Goal: Task Accomplishment & Management: Complete application form

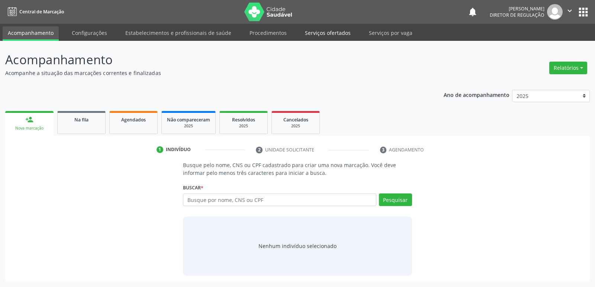
click at [340, 34] on link "Serviços ofertados" at bounding box center [328, 32] width 56 height 13
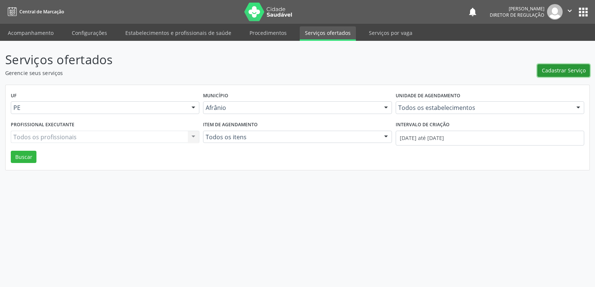
click at [573, 71] on span "Cadastrar Serviço" at bounding box center [564, 71] width 44 height 8
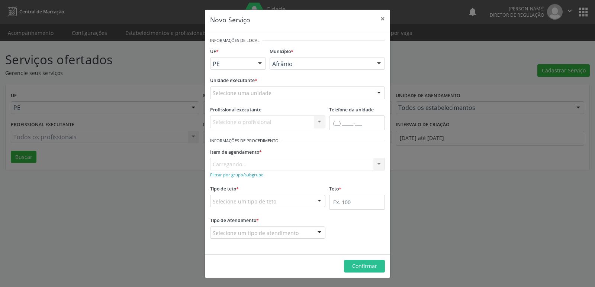
click at [260, 62] on div at bounding box center [259, 64] width 11 height 13
click at [235, 79] on span "BA" at bounding box center [237, 77] width 55 height 15
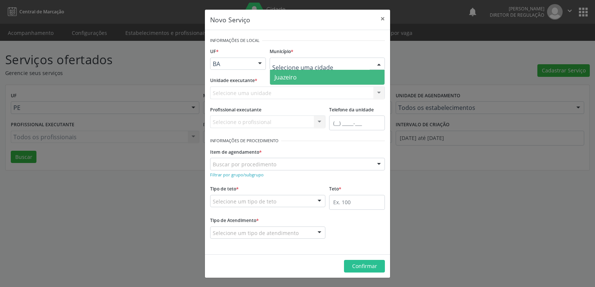
click at [298, 80] on span "Juazeiro" at bounding box center [327, 77] width 115 height 15
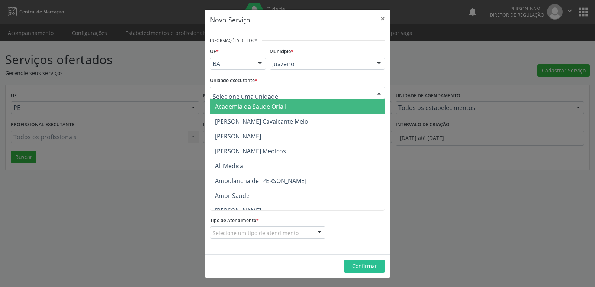
click at [275, 90] on div at bounding box center [297, 93] width 175 height 13
type input "n"
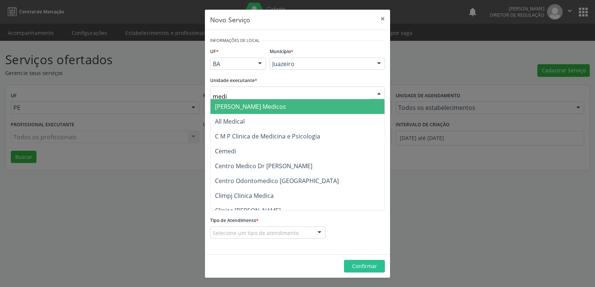
type input "mediv"
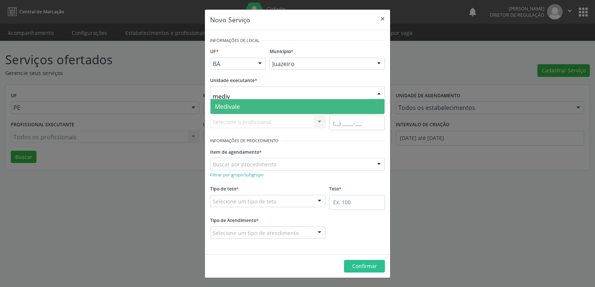
click at [234, 103] on span "Medivale" at bounding box center [227, 107] width 25 height 8
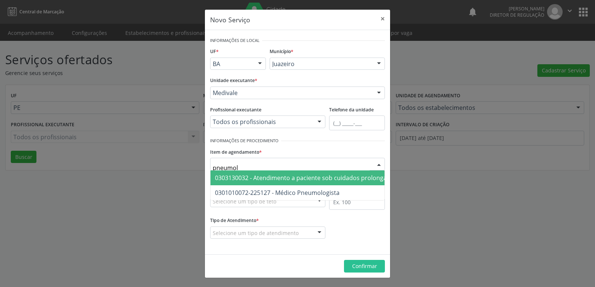
type input "pneumolo"
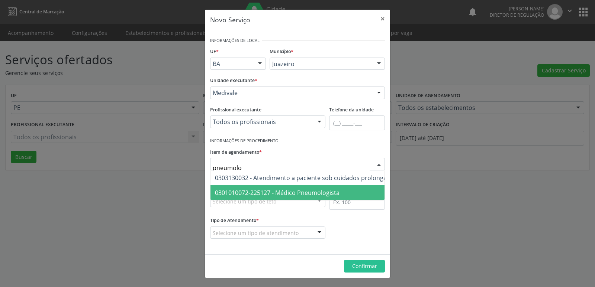
click at [262, 197] on span "0301010072-225127 - Médico Pneumologista" at bounding box center [354, 193] width 288 height 15
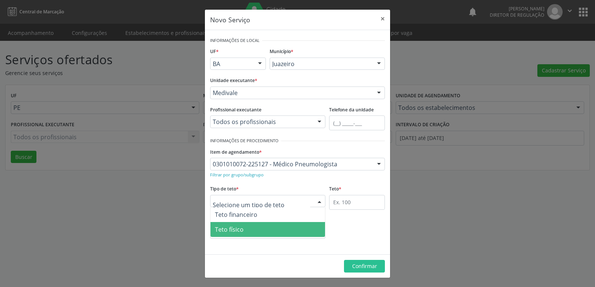
click at [251, 228] on span "Teto físico" at bounding box center [267, 229] width 115 height 15
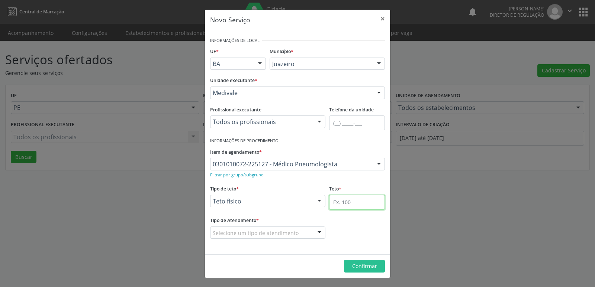
click at [337, 206] on input "text" at bounding box center [357, 202] width 56 height 15
type input "1"
click at [345, 201] on input "1" at bounding box center [357, 202] width 56 height 15
type input "2"
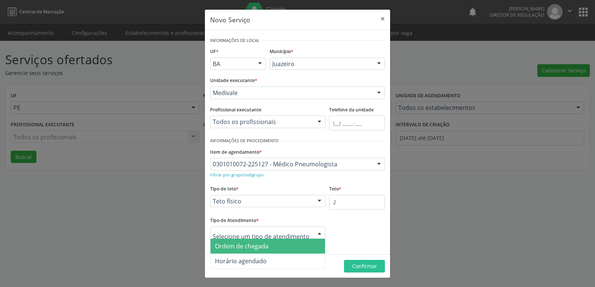
click at [279, 244] on span "Ordem de chegada" at bounding box center [267, 246] width 115 height 15
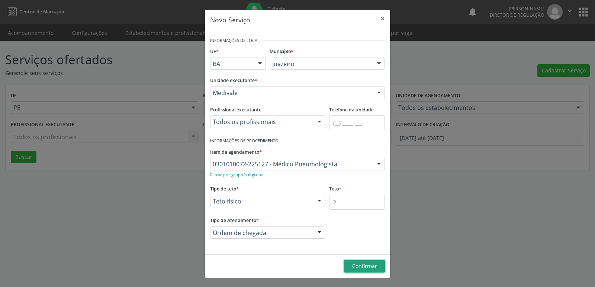
click at [365, 267] on span "Confirmar" at bounding box center [364, 266] width 25 height 7
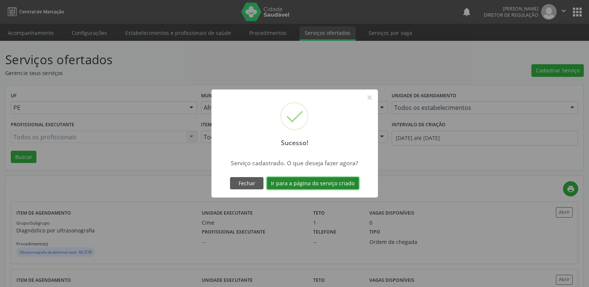
click at [328, 184] on button "Ir para a página do serviço criado" at bounding box center [313, 183] width 92 height 13
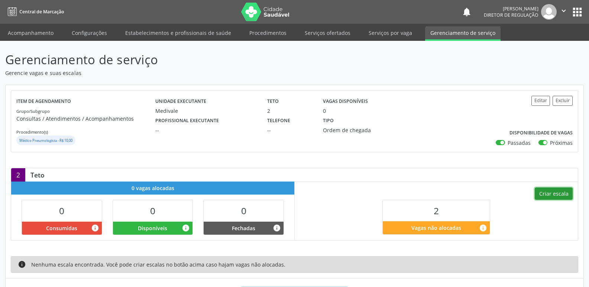
click at [561, 194] on button "Criar escala" at bounding box center [554, 194] width 38 height 13
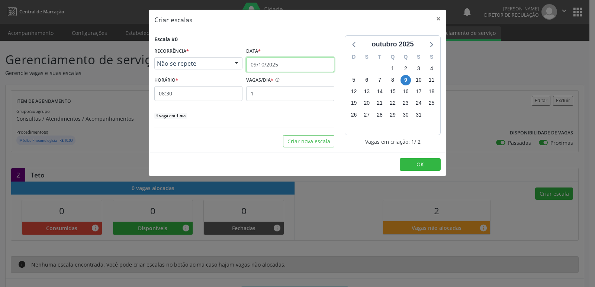
click at [285, 61] on input "09/10/2025" at bounding box center [290, 64] width 88 height 15
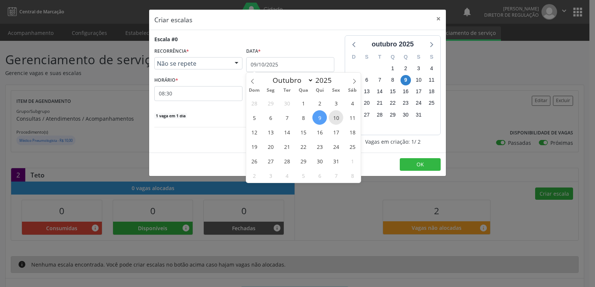
click at [337, 119] on span "10" at bounding box center [336, 117] width 15 height 15
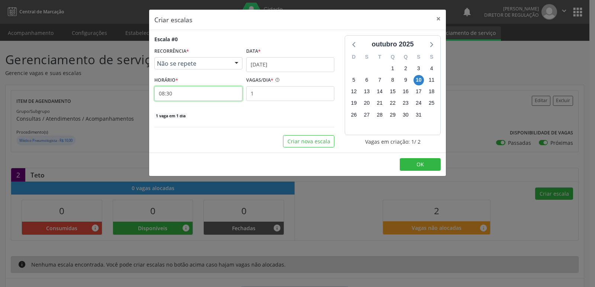
click at [179, 96] on input "08:30" at bounding box center [198, 93] width 88 height 15
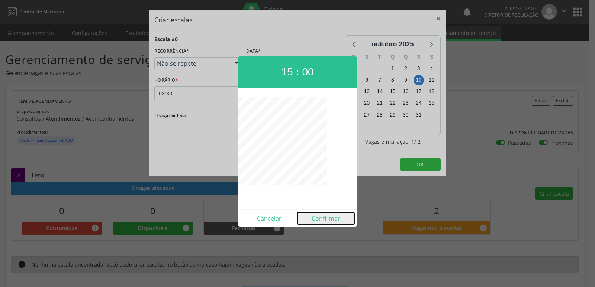
click at [331, 219] on button "Confirmar" at bounding box center [326, 219] width 57 height 12
type input "15:00"
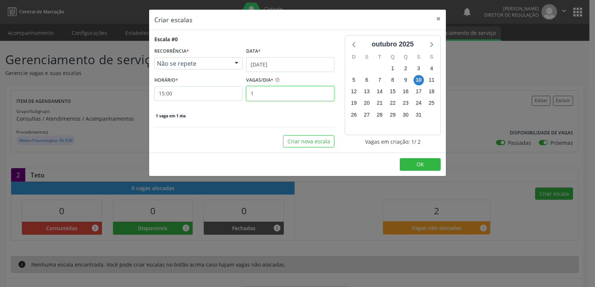
click at [264, 93] on input "1" at bounding box center [290, 93] width 88 height 15
type input "2"
click at [418, 168] on button "OK" at bounding box center [420, 164] width 41 height 13
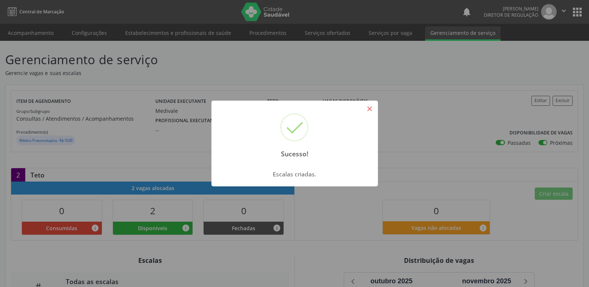
click at [369, 108] on button "×" at bounding box center [370, 109] width 13 height 13
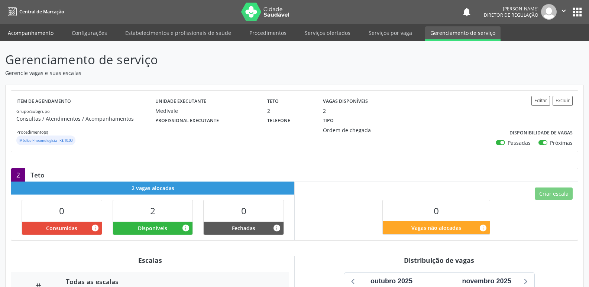
click at [45, 35] on link "Acompanhamento" at bounding box center [31, 32] width 56 height 13
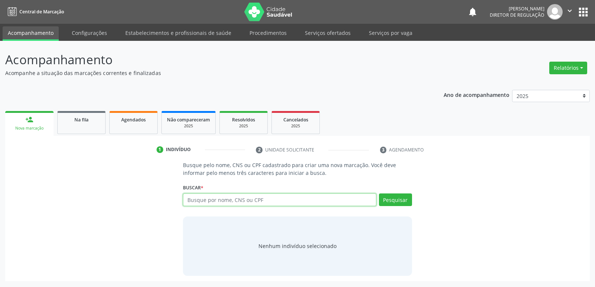
click at [205, 201] on input "text" at bounding box center [279, 200] width 193 height 13
type input "700506797531756"
click at [403, 200] on button "Pesquisar" at bounding box center [395, 200] width 33 height 13
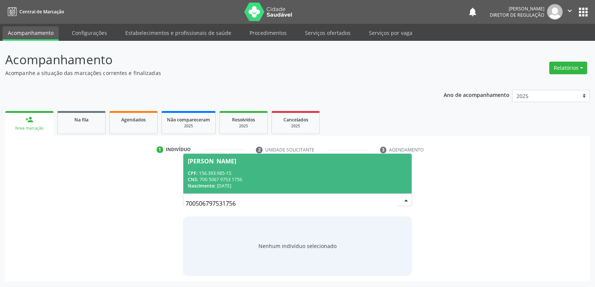
click at [225, 183] on div "Nascimento: [DATE]" at bounding box center [297, 186] width 219 height 6
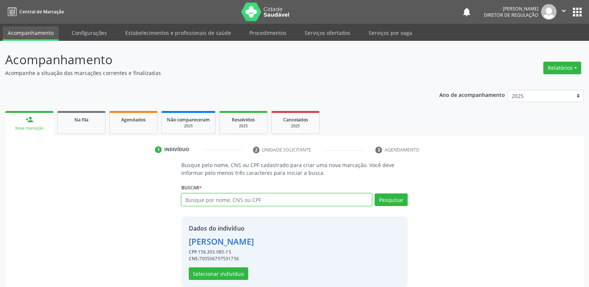
click at [235, 202] on input "text" at bounding box center [276, 200] width 191 height 13
type input "702002806595283"
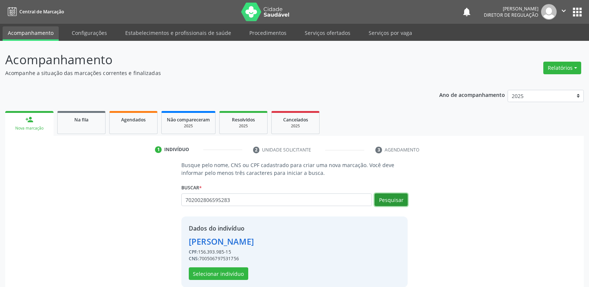
click at [398, 203] on button "Pesquisar" at bounding box center [391, 200] width 33 height 13
type input "702002806595283"
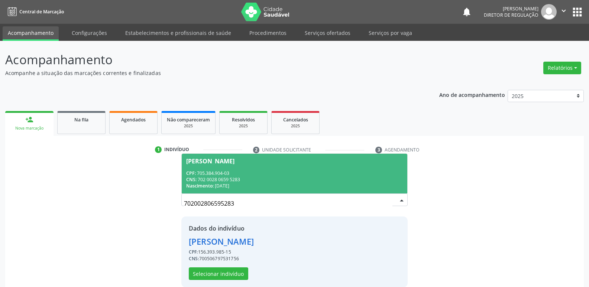
click at [268, 186] on div "Nascimento: [DATE]" at bounding box center [294, 186] width 217 height 6
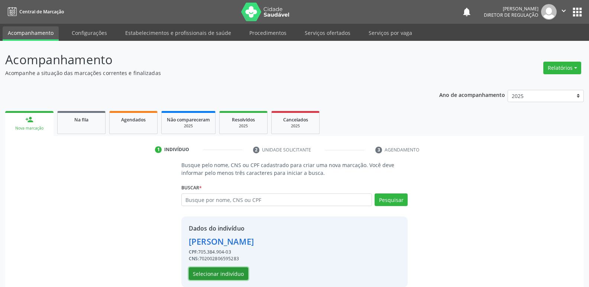
click at [240, 271] on button "Selecionar indivíduo" at bounding box center [219, 274] width 60 height 13
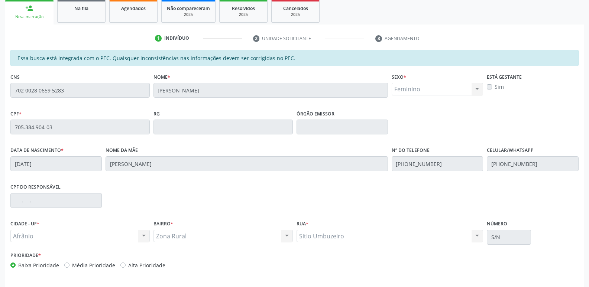
scroll to position [137, 0]
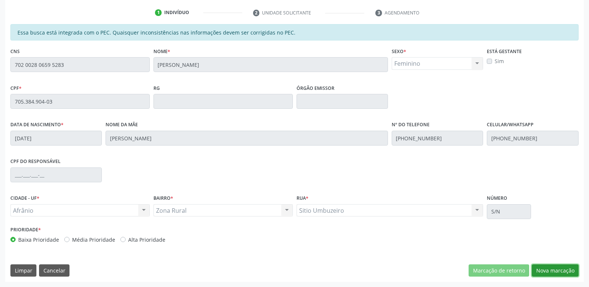
click at [554, 270] on button "Nova marcação" at bounding box center [555, 271] width 47 height 13
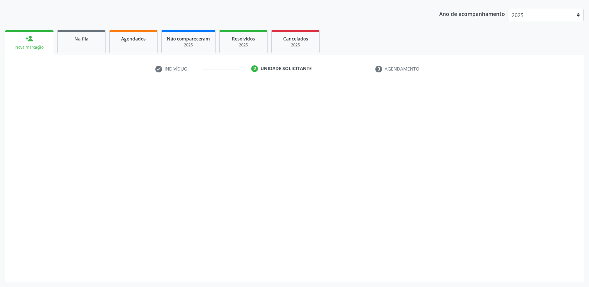
scroll to position [81, 0]
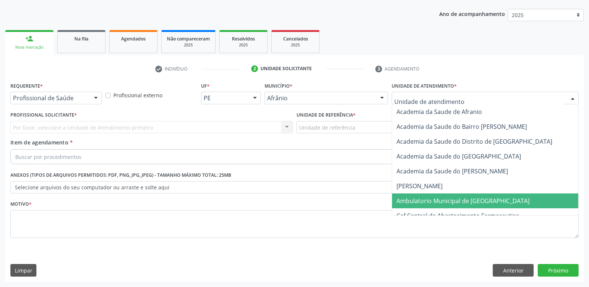
click at [432, 202] on span "Ambulatorio Municipal de [GEOGRAPHIC_DATA]" at bounding box center [463, 201] width 133 height 8
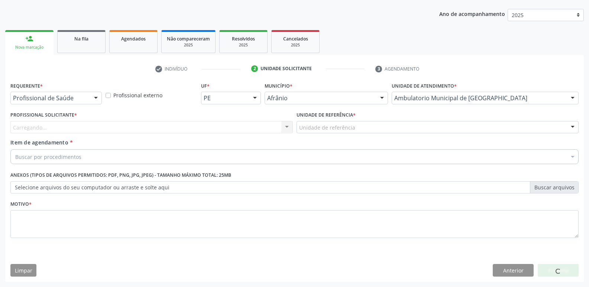
click at [353, 126] on div "Unidade de referência" at bounding box center [438, 127] width 283 height 13
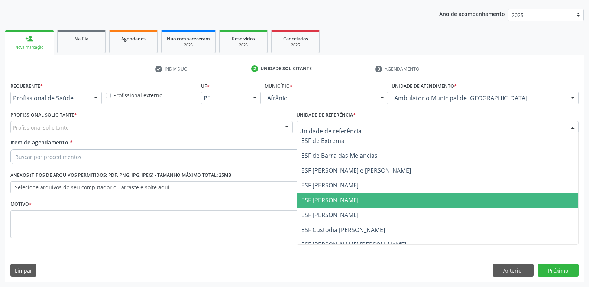
click at [333, 202] on span "ESF [PERSON_NAME]" at bounding box center [330, 200] width 57 height 8
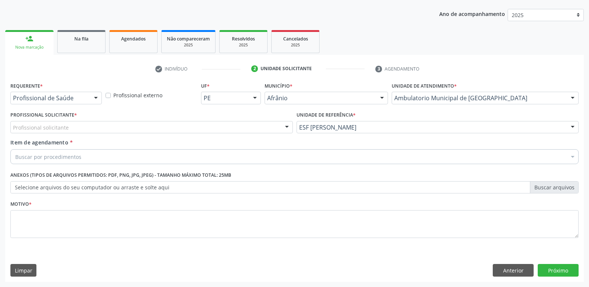
click at [129, 124] on div "Profissional solicitante" at bounding box center [151, 127] width 283 height 13
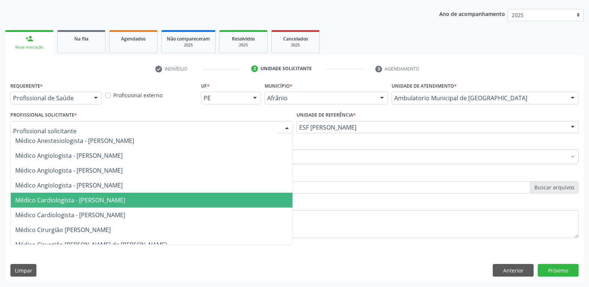
click at [125, 201] on span "Médico Cardiologista - [PERSON_NAME]" at bounding box center [70, 200] width 110 height 8
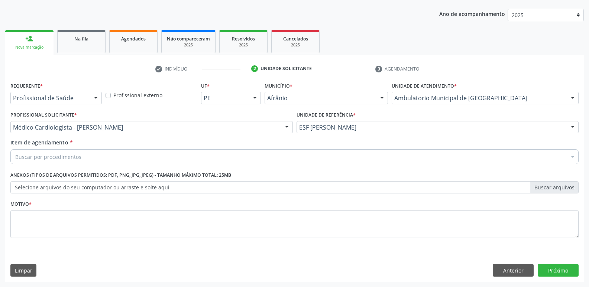
click at [96, 157] on div "Buscar por procedimentos" at bounding box center [294, 156] width 569 height 15
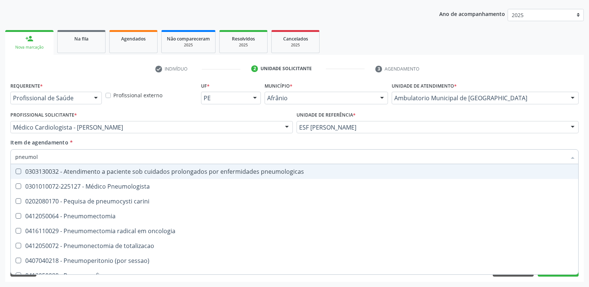
type input "pneumolo"
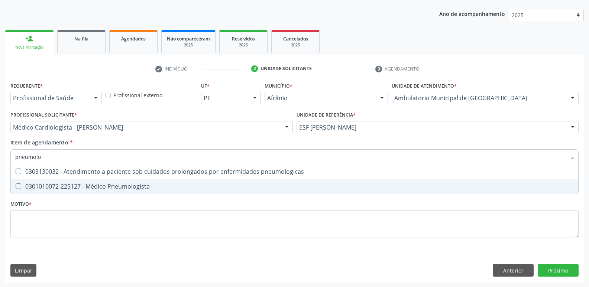
click at [93, 185] on div "0301010072-225127 - Médico Pneumologista" at bounding box center [294, 187] width 559 height 6
checkbox Pneumologista "true"
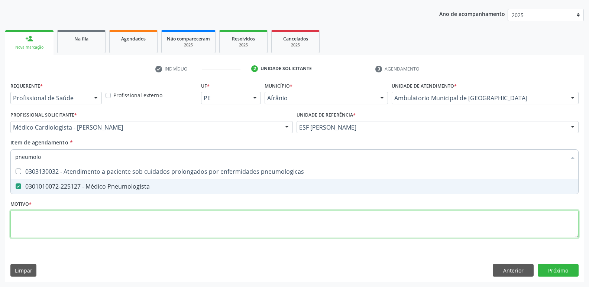
click at [102, 216] on div "Requerente * Profissional de Saúde Profissional de Saúde Paciente Nenhum result…" at bounding box center [294, 164] width 569 height 168
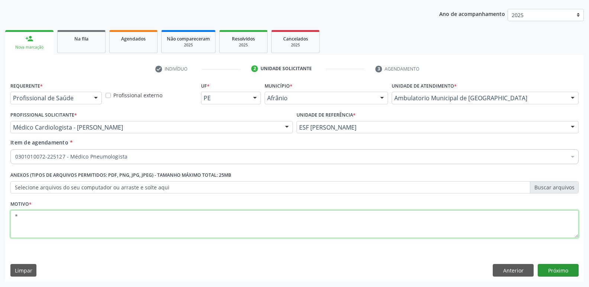
type textarea "*"
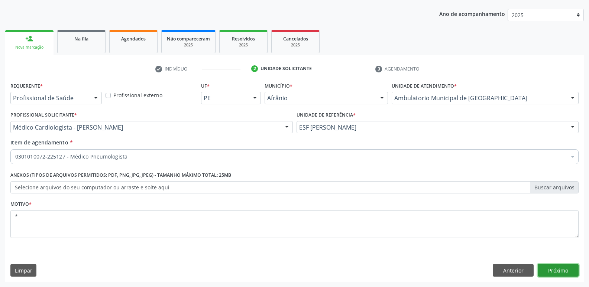
click at [556, 271] on button "Próximo" at bounding box center [558, 270] width 41 height 13
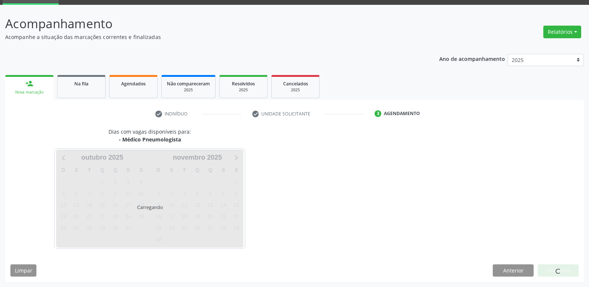
scroll to position [36, 0]
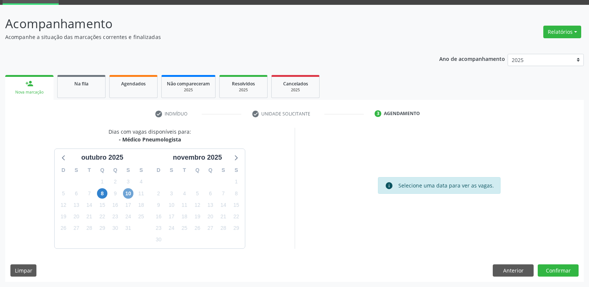
click at [128, 196] on span "10" at bounding box center [128, 194] width 10 height 10
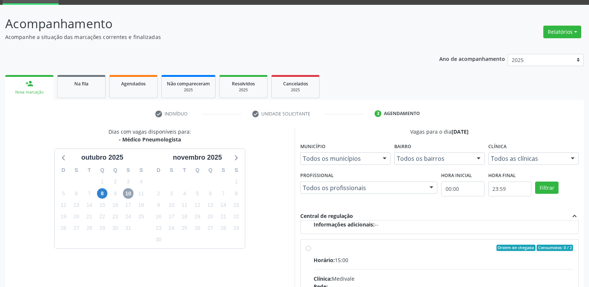
scroll to position [157, 0]
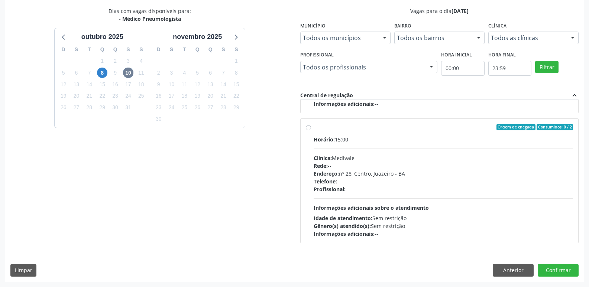
click at [314, 128] on label "Ordem de chegada Consumidos: 0 / 2 Horário: 15:00 Clínica: Medivale Rede: -- En…" at bounding box center [444, 181] width 260 height 114
click at [309, 128] on input "Ordem de chegada Consumidos: 0 / 2 Horário: 15:00 Clínica: Medivale Rede: -- En…" at bounding box center [308, 127] width 5 height 7
radio input "true"
click at [558, 271] on button "Confirmar" at bounding box center [558, 270] width 41 height 13
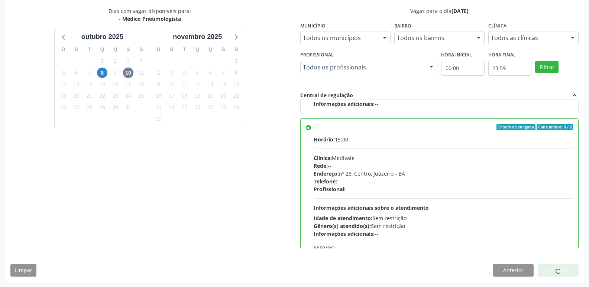
scroll to position [167, 0]
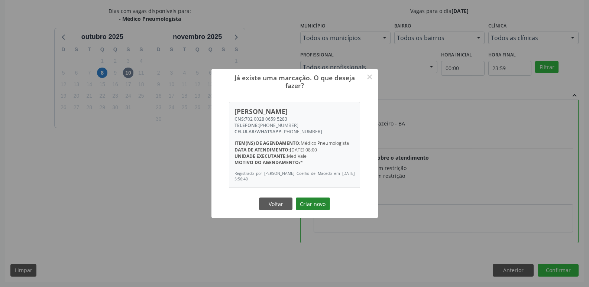
click at [310, 207] on button "Criar novo" at bounding box center [313, 204] width 34 height 13
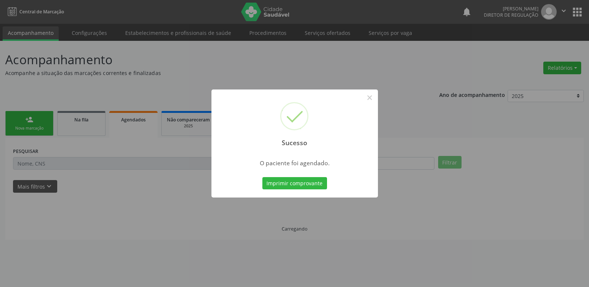
scroll to position [0, 0]
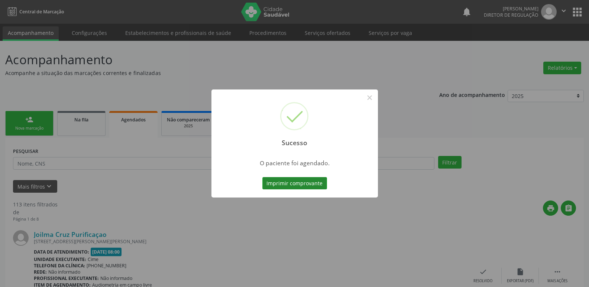
click at [302, 183] on button "Imprimir comprovante" at bounding box center [295, 183] width 65 height 13
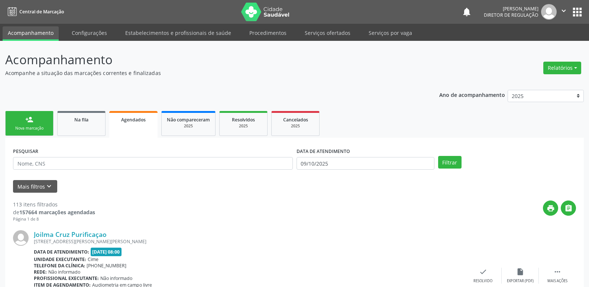
click at [41, 124] on link "person_add Nova marcação" at bounding box center [29, 123] width 48 height 25
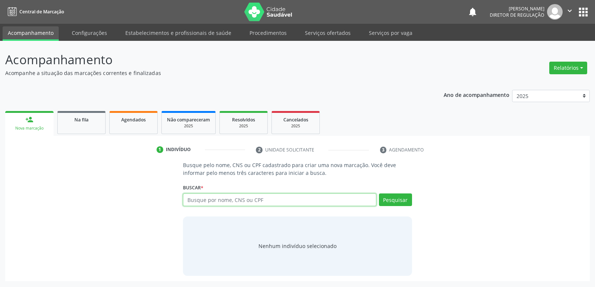
click at [208, 199] on input "text" at bounding box center [279, 200] width 193 height 13
type input "700802468447880"
click at [399, 204] on button "Pesquisar" at bounding box center [395, 200] width 33 height 13
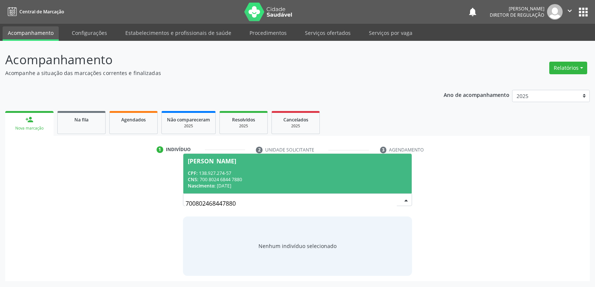
click at [246, 183] on div "CNS: 700 8024 6844 7880" at bounding box center [297, 180] width 219 height 6
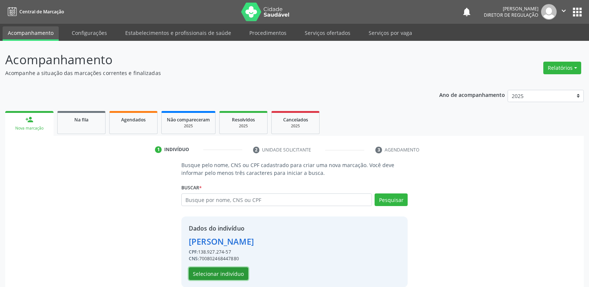
click at [231, 276] on button "Selecionar indivíduo" at bounding box center [219, 274] width 60 height 13
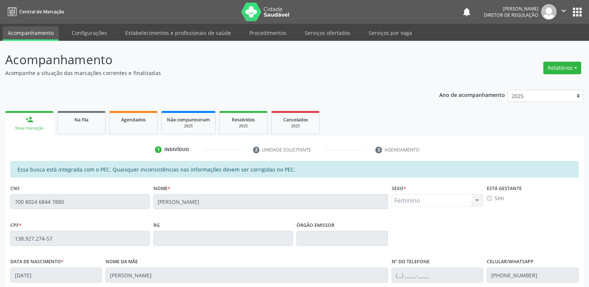
scroll to position [137, 0]
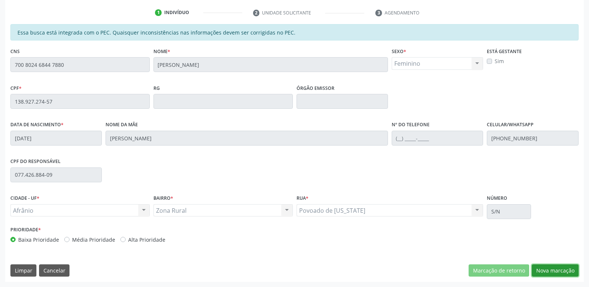
click at [551, 271] on button "Nova marcação" at bounding box center [555, 271] width 47 height 13
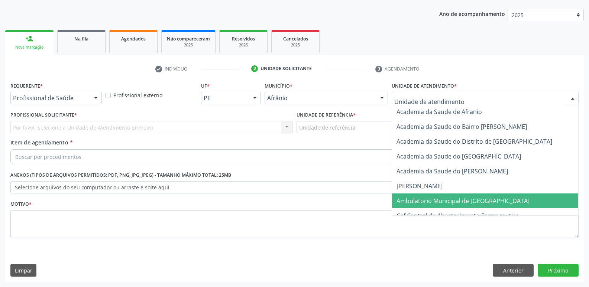
click at [449, 199] on span "Ambulatorio Municipal de [GEOGRAPHIC_DATA]" at bounding box center [463, 201] width 133 height 8
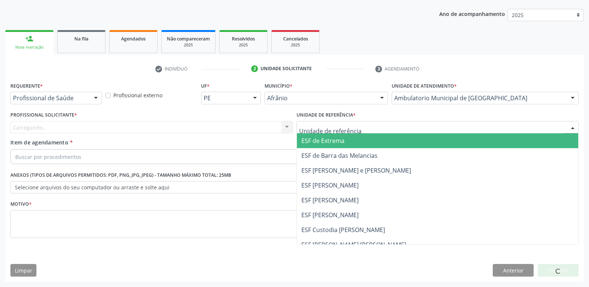
click at [377, 124] on div at bounding box center [438, 127] width 283 height 13
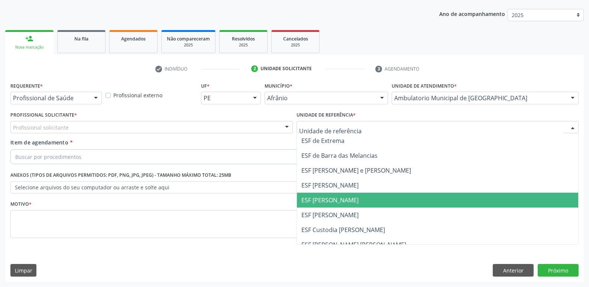
click at [357, 201] on span "ESF [PERSON_NAME]" at bounding box center [438, 200] width 282 height 15
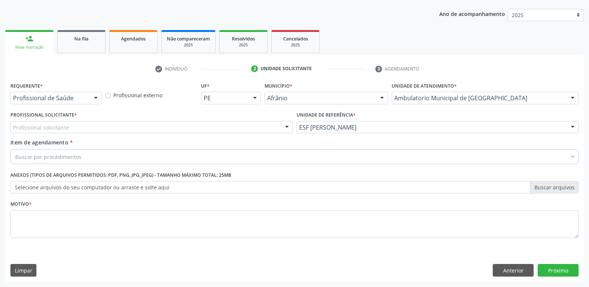
click at [241, 126] on div "Profissional solicitante" at bounding box center [151, 127] width 283 height 13
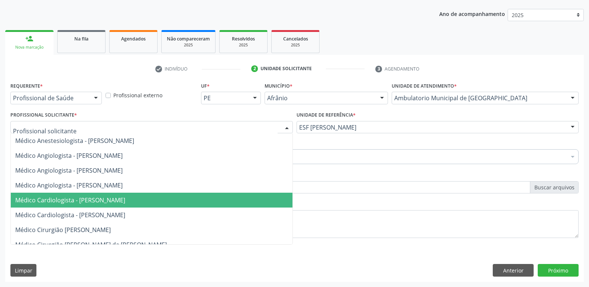
drag, startPoint x: 235, startPoint y: 205, endPoint x: 222, endPoint y: 199, distance: 15.0
click at [235, 205] on span "Médico Cardiologista - [PERSON_NAME]" at bounding box center [152, 200] width 282 height 15
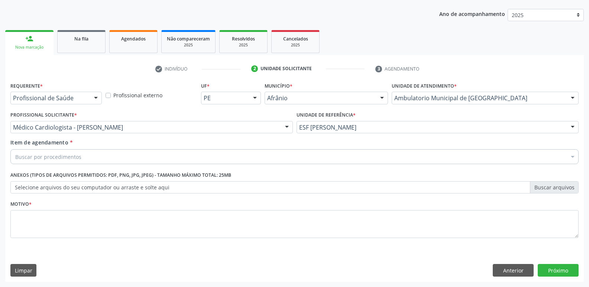
click at [157, 157] on div "Buscar por procedimentos" at bounding box center [294, 156] width 569 height 15
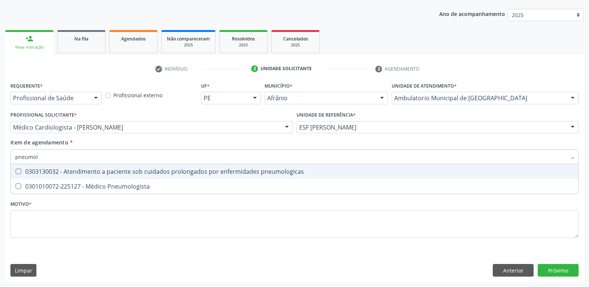
type input "pneumolo"
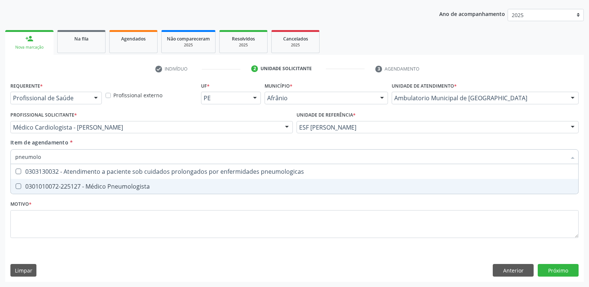
click at [143, 187] on div "0301010072-225127 - Médico Pneumologista" at bounding box center [294, 187] width 559 height 6
checkbox Pneumologista "true"
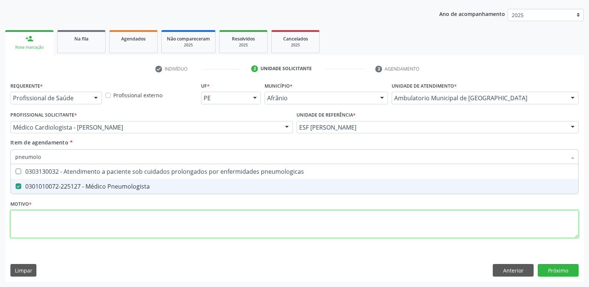
click at [139, 225] on div "Requerente * Profissional de Saúde Profissional de Saúde Paciente Nenhum result…" at bounding box center [294, 164] width 569 height 168
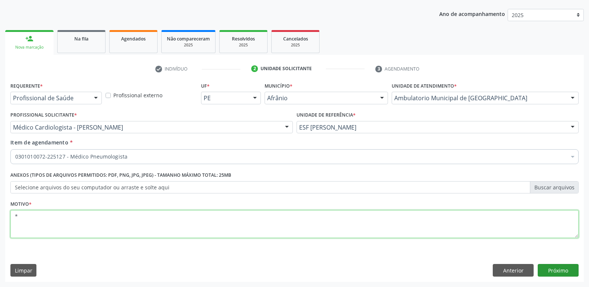
type textarea "*"
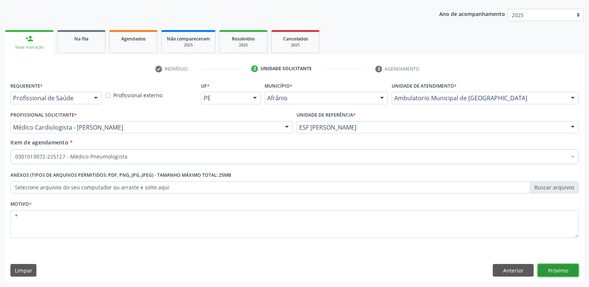
click at [564, 271] on button "Próximo" at bounding box center [558, 270] width 41 height 13
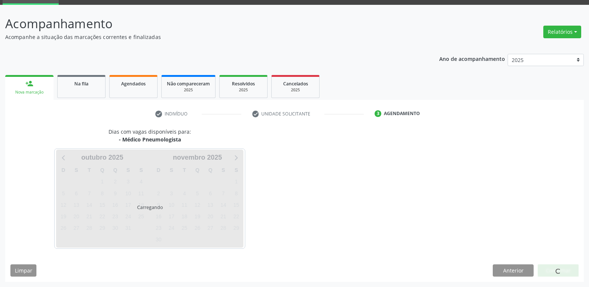
scroll to position [36, 0]
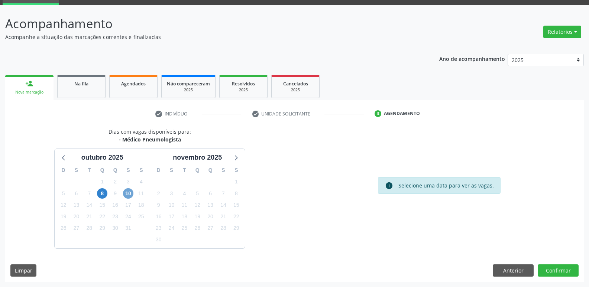
click at [126, 194] on span "10" at bounding box center [128, 194] width 10 height 10
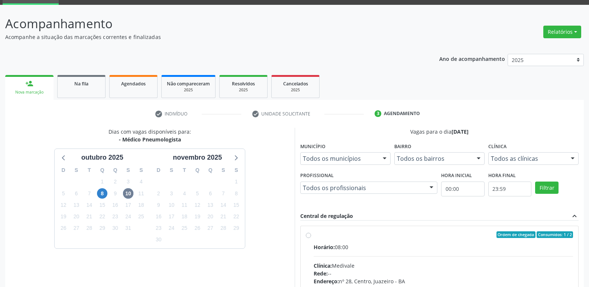
click at [316, 239] on label "Ordem de chegada Consumidos: 1 / 2 Horário: 08:00 Clínica: Medivale Rede: -- En…" at bounding box center [444, 289] width 260 height 114
click at [311, 238] on input "Ordem de chegada Consumidos: 1 / 2 Horário: 08:00 Clínica: Medivale Rede: -- En…" at bounding box center [308, 235] width 5 height 7
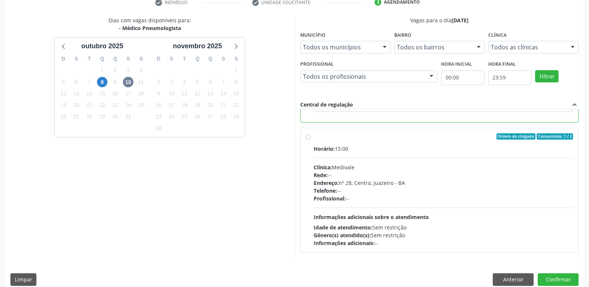
scroll to position [157, 0]
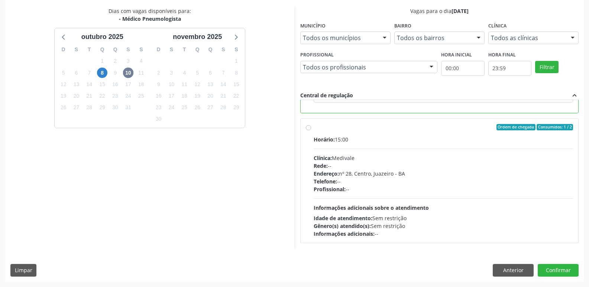
click at [314, 130] on label "Ordem de chegada Consumidos: 1 / 2 Horário: 15:00 Clínica: Medivale Rede: -- En…" at bounding box center [444, 181] width 260 height 114
click at [308, 130] on input "Ordem de chegada Consumidos: 1 / 2 Horário: 15:00 Clínica: Medivale Rede: -- En…" at bounding box center [308, 127] width 5 height 7
radio input "false"
radio input "true"
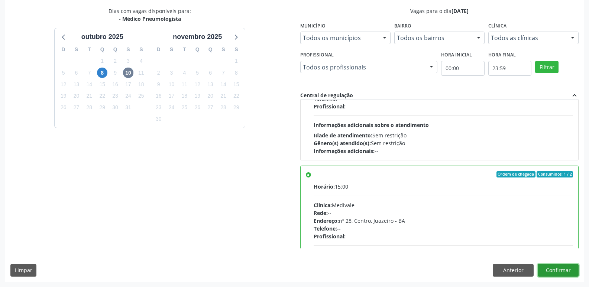
click at [560, 271] on button "Confirmar" at bounding box center [558, 270] width 41 height 13
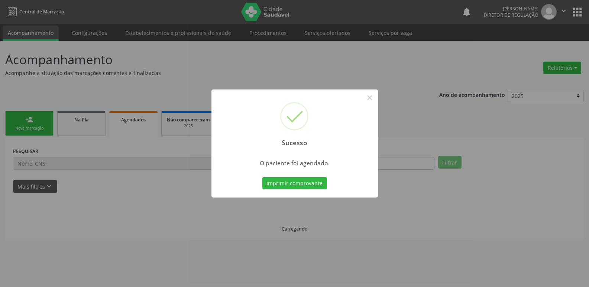
scroll to position [0, 0]
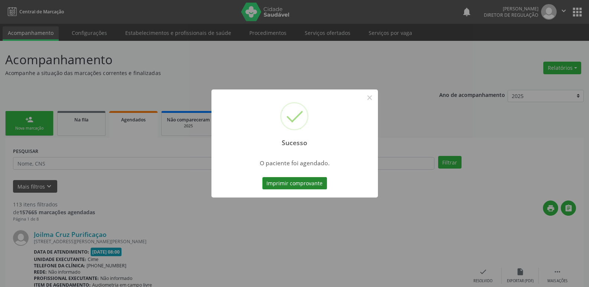
click at [321, 184] on button "Imprimir comprovante" at bounding box center [295, 183] width 65 height 13
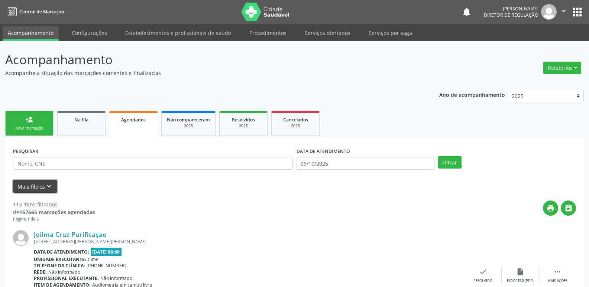
click at [46, 187] on icon "keyboard_arrow_down" at bounding box center [49, 187] width 8 height 8
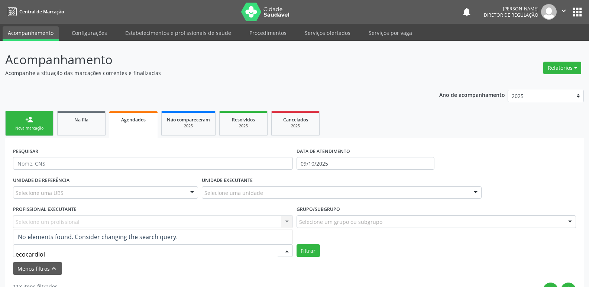
type input "ecocardio"
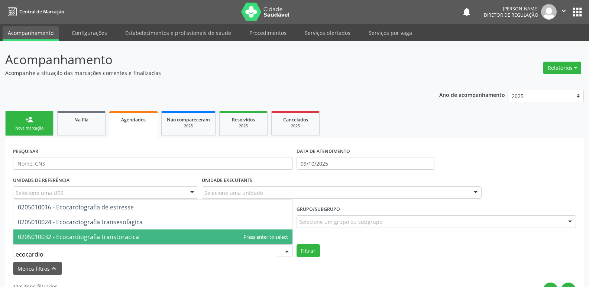
click at [91, 238] on span "0205010032 - Ecocardiografia transtoracica" at bounding box center [78, 237] width 121 height 8
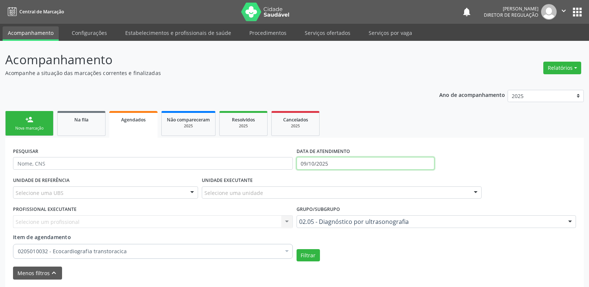
click at [334, 163] on input "09/10/2025" at bounding box center [366, 163] width 138 height 13
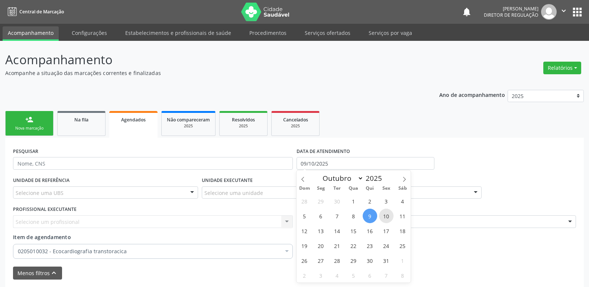
click at [387, 217] on span "10" at bounding box center [386, 216] width 15 height 15
type input "[DATE]"
click at [387, 217] on span "10" at bounding box center [386, 216] width 15 height 15
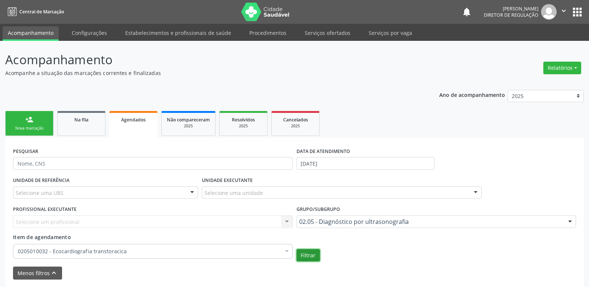
click at [313, 253] on button "Filtrar" at bounding box center [308, 256] width 23 height 13
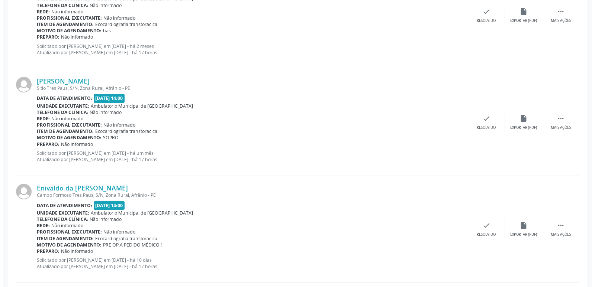
scroll to position [809, 0]
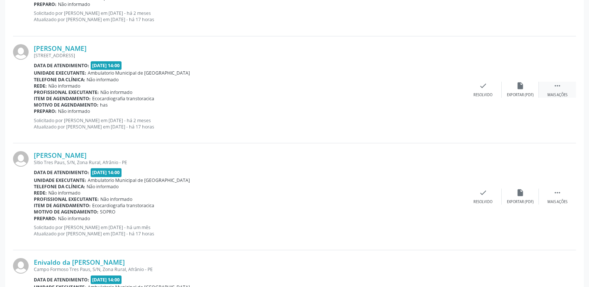
click at [559, 87] on icon "" at bounding box center [558, 86] width 8 height 8
click at [447, 87] on icon "cancel" at bounding box center [446, 86] width 8 height 8
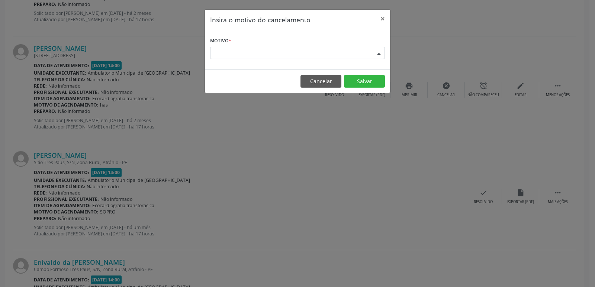
click at [298, 52] on div "Escolha o motivo" at bounding box center [297, 53] width 175 height 13
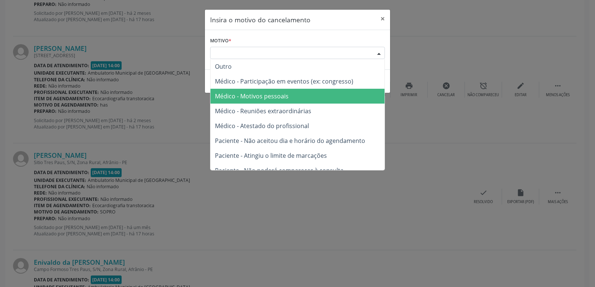
click at [283, 97] on span "Médico - Motivos pessoais" at bounding box center [252, 96] width 74 height 8
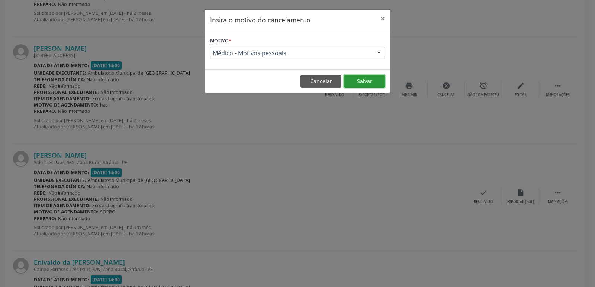
click at [366, 81] on button "Salvar" at bounding box center [364, 81] width 41 height 13
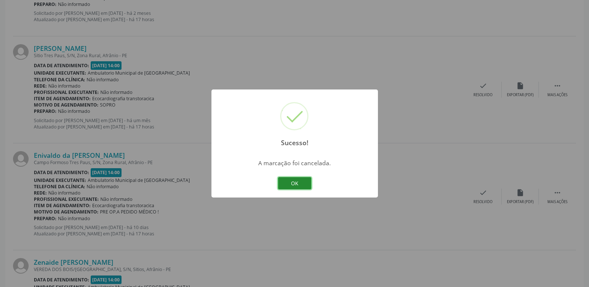
click at [306, 183] on button "OK" at bounding box center [294, 183] width 33 height 13
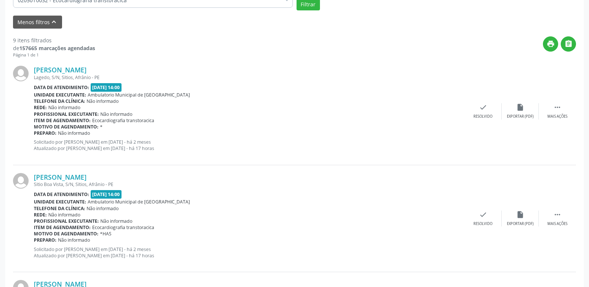
scroll to position [65, 0]
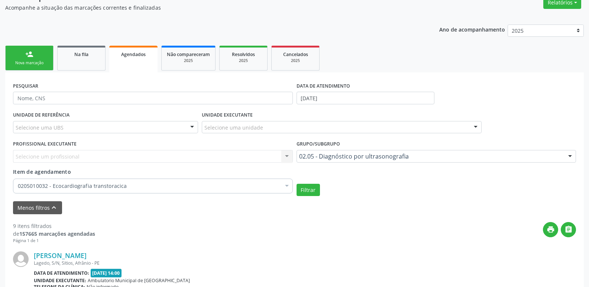
click at [42, 60] on link "person_add Nova marcação" at bounding box center [29, 58] width 48 height 25
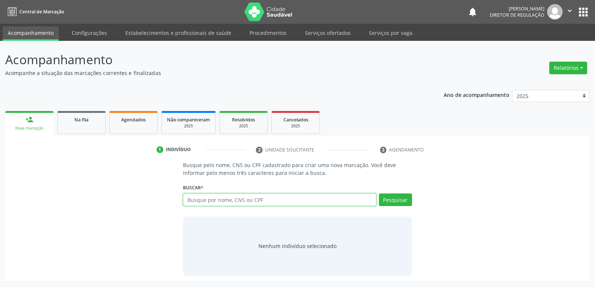
click at [241, 200] on input "text" at bounding box center [279, 200] width 193 height 13
type input "jusciana"
click at [398, 201] on button "Pesquisar" at bounding box center [395, 200] width 33 height 13
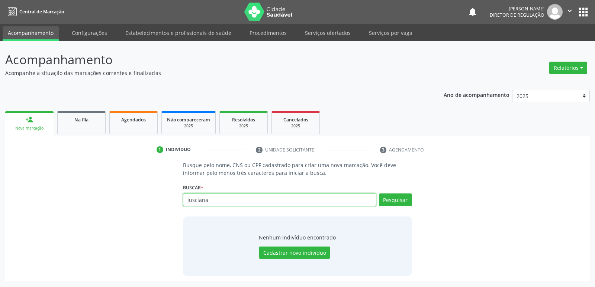
drag, startPoint x: 215, startPoint y: 200, endPoint x: 161, endPoint y: 200, distance: 53.6
click at [163, 200] on div "Busque pelo nome, CNS ou CPF cadastrado para criar uma nova marcação. Você deve…" at bounding box center [297, 218] width 574 height 115
type input "05907395494"
click at [398, 200] on button "Pesquisar" at bounding box center [395, 200] width 33 height 13
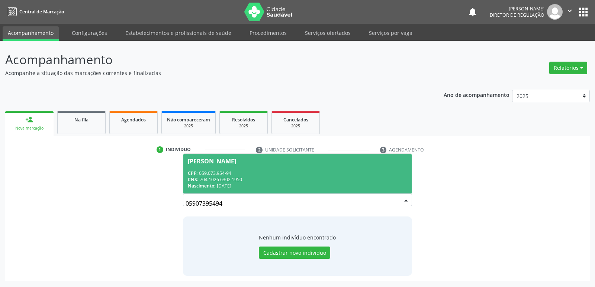
click at [218, 176] on div "CPF: 059.073.954-94" at bounding box center [297, 173] width 219 height 6
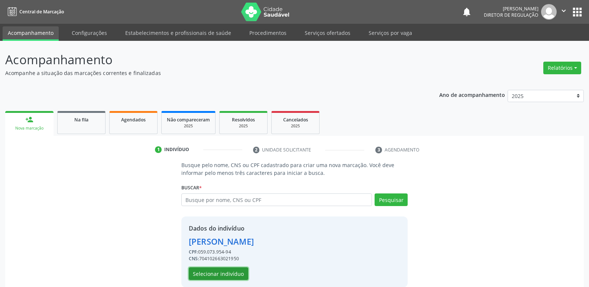
click at [225, 273] on button "Selecionar indivíduo" at bounding box center [219, 274] width 60 height 13
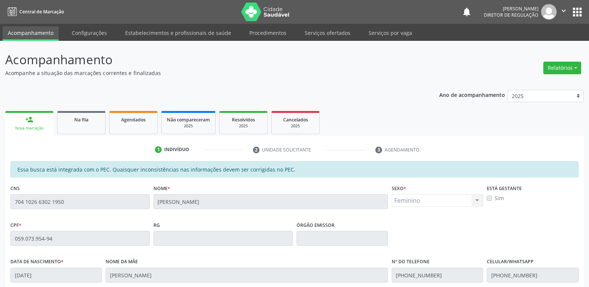
scroll to position [137, 0]
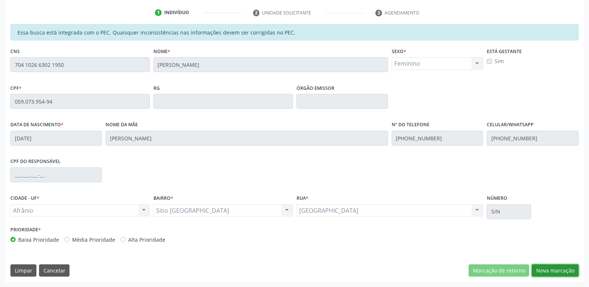
click at [554, 272] on button "Nova marcação" at bounding box center [555, 271] width 47 height 13
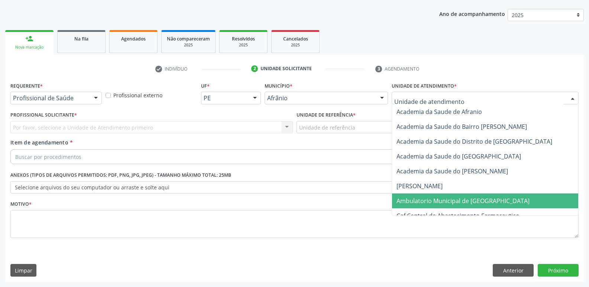
click at [445, 204] on span "Ambulatorio Municipal de [GEOGRAPHIC_DATA]" at bounding box center [463, 201] width 133 height 8
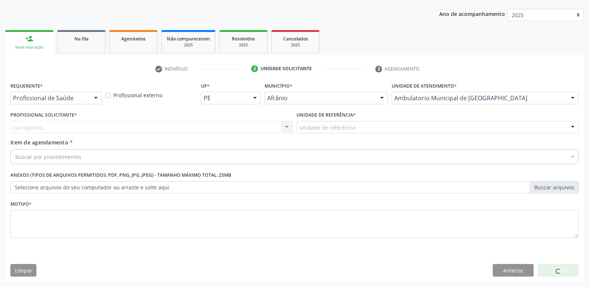
click at [355, 129] on div "Unidade de referência" at bounding box center [438, 127] width 283 height 13
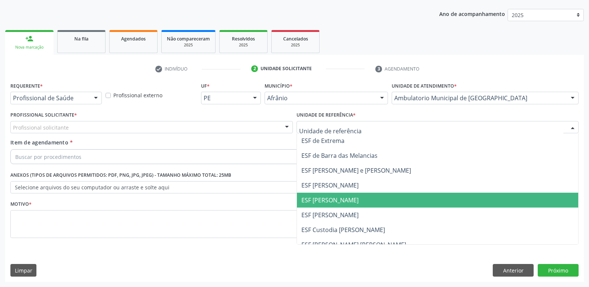
click at [355, 199] on span "ESF [PERSON_NAME]" at bounding box center [438, 200] width 282 height 15
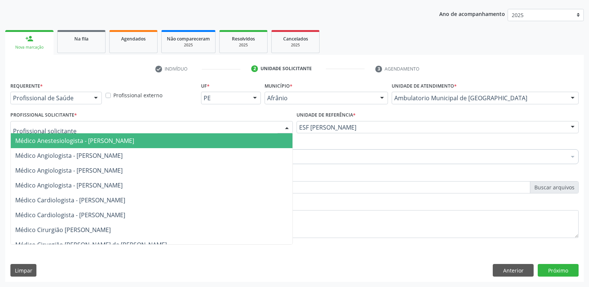
click at [187, 128] on div at bounding box center [151, 127] width 283 height 13
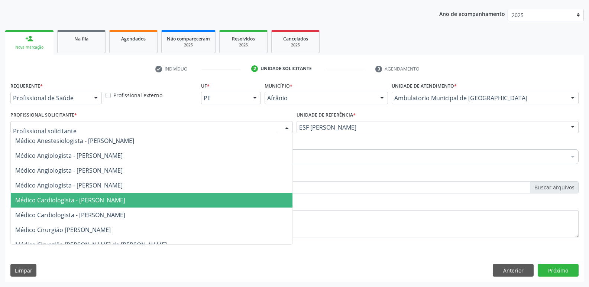
click at [176, 199] on span "Médico Cardiologista - [PERSON_NAME]" at bounding box center [152, 200] width 282 height 15
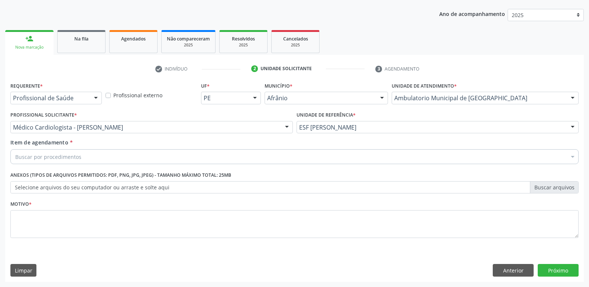
click at [133, 155] on div "Buscar por procedimentos" at bounding box center [294, 156] width 569 height 15
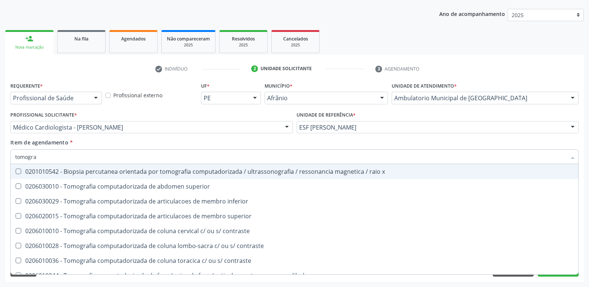
type input "tomograf"
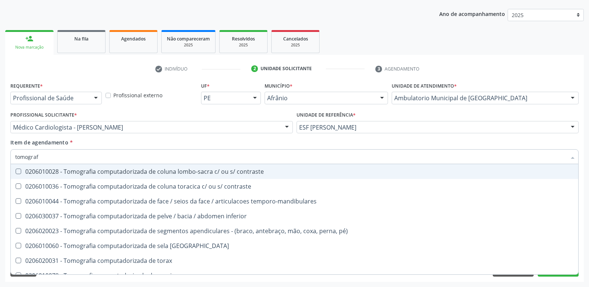
scroll to position [112, 0]
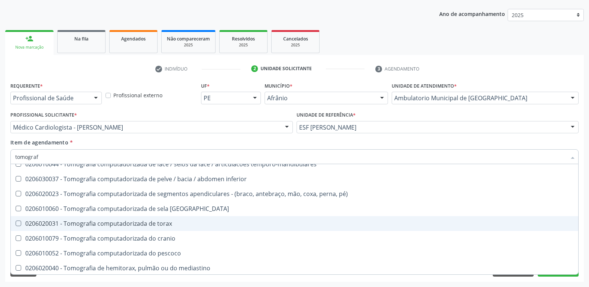
click at [170, 224] on div "0206020031 - Tomografia computadorizada de torax" at bounding box center [294, 224] width 559 height 6
checkbox torax "true"
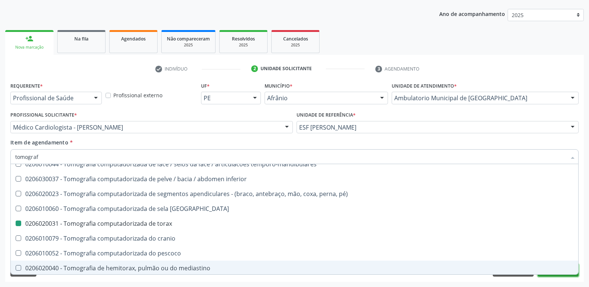
click at [551, 276] on button "Próximo" at bounding box center [558, 270] width 41 height 13
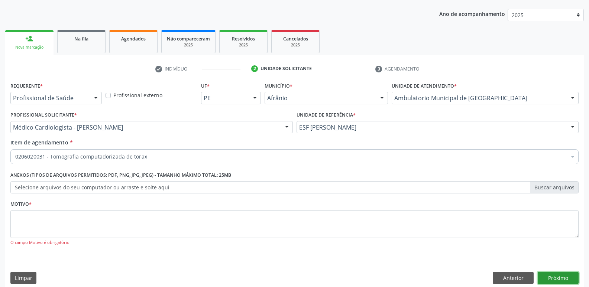
scroll to position [0, 0]
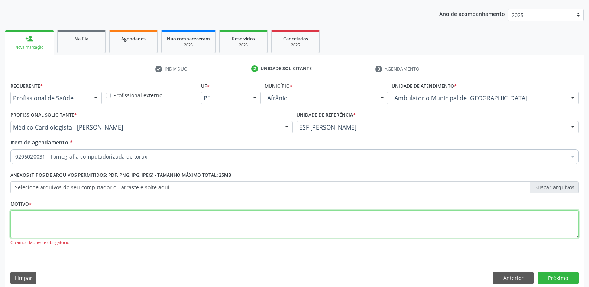
click at [264, 220] on textarea at bounding box center [294, 224] width 569 height 28
type textarea "*"
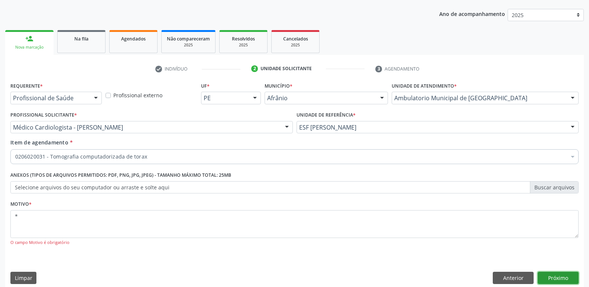
click at [567, 277] on button "Próximo" at bounding box center [558, 278] width 41 height 13
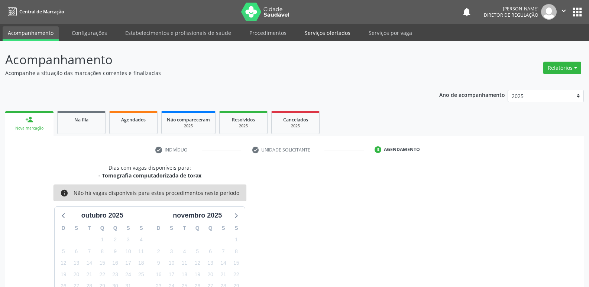
click at [323, 33] on link "Serviços ofertados" at bounding box center [328, 32] width 56 height 13
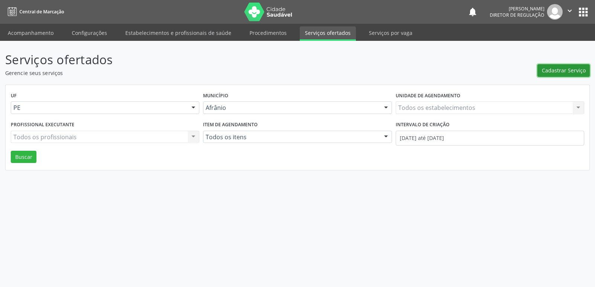
click at [549, 69] on span "Cadastrar Serviço" at bounding box center [564, 71] width 44 height 8
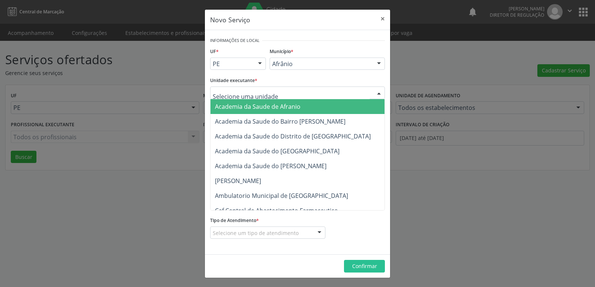
click at [297, 92] on div at bounding box center [297, 93] width 175 height 13
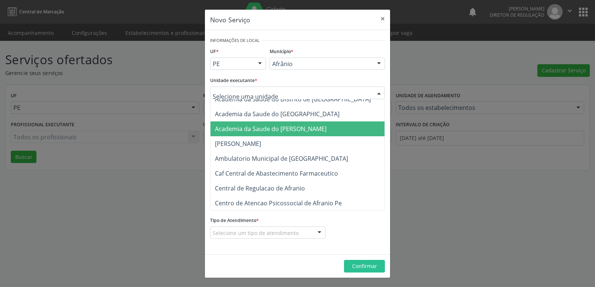
scroll to position [74, 0]
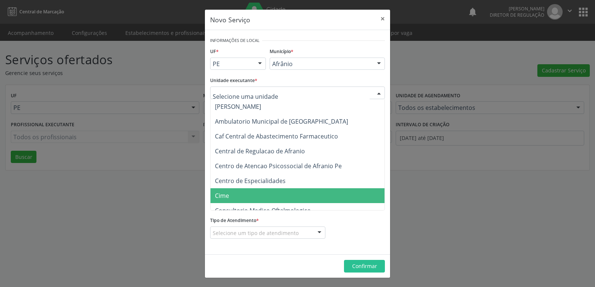
click at [231, 196] on span "Cime" at bounding box center [300, 196] width 181 height 15
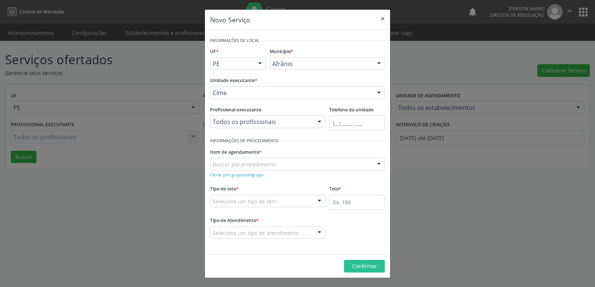
click at [276, 163] on div "Buscar por procedimento" at bounding box center [297, 164] width 175 height 13
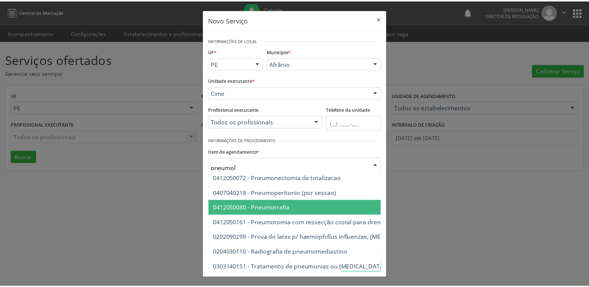
scroll to position [0, 0]
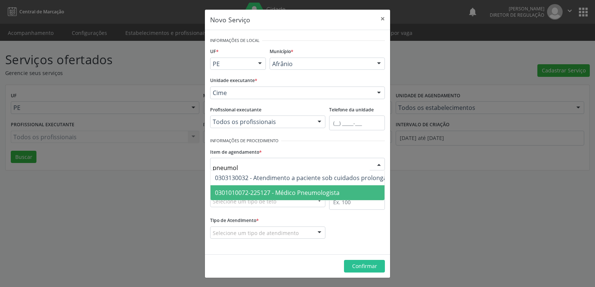
type input "pneumolo"
click at [283, 188] on span "0301010072-225127 - Médico Pneumologista" at bounding box center [354, 193] width 288 height 15
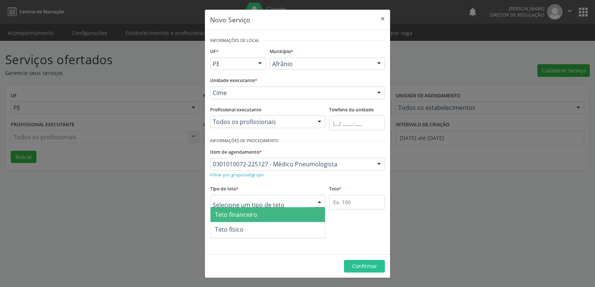
click at [276, 202] on div at bounding box center [267, 201] width 115 height 13
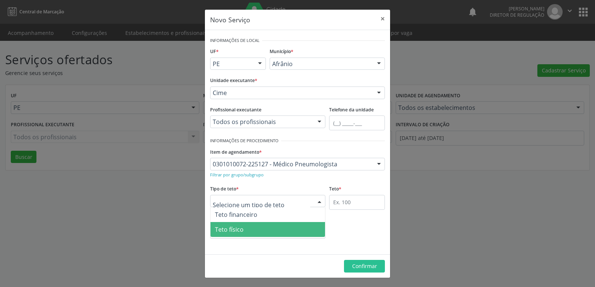
click at [266, 231] on span "Teto físico" at bounding box center [267, 229] width 115 height 15
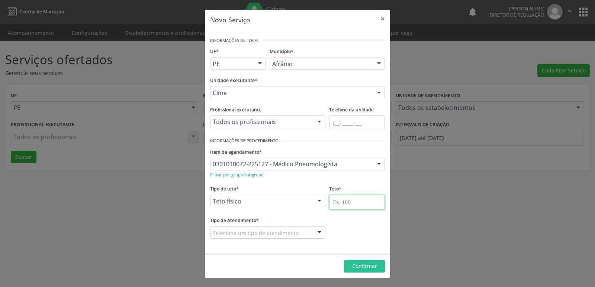
click at [347, 205] on input "text" at bounding box center [357, 202] width 56 height 15
type input "2"
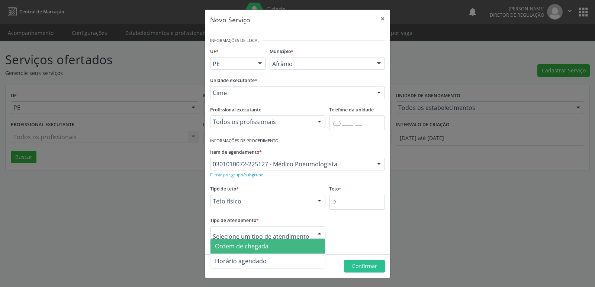
click at [278, 248] on span "Ordem de chegada" at bounding box center [267, 246] width 115 height 15
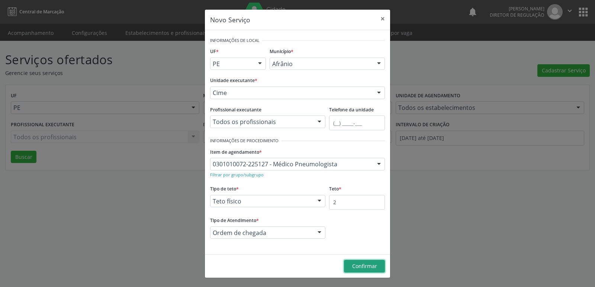
click at [366, 269] on span "Confirmar" at bounding box center [364, 266] width 25 height 7
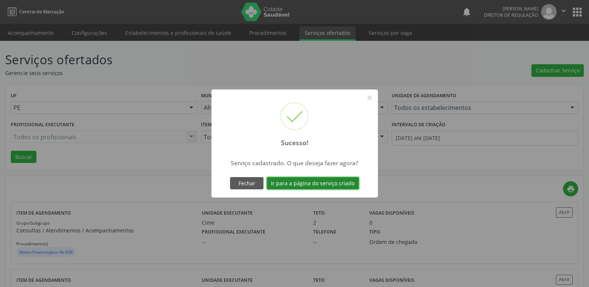
click at [334, 185] on button "Ir para a página do serviço criado" at bounding box center [313, 183] width 92 height 13
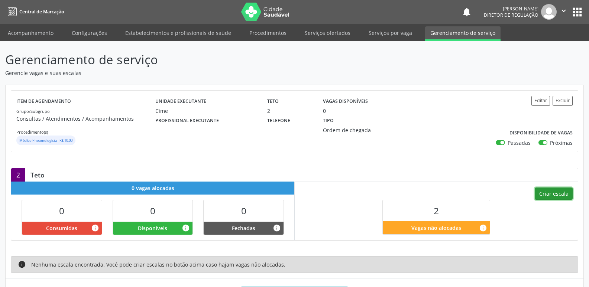
click at [543, 194] on button "Criar escala" at bounding box center [554, 194] width 38 height 13
select select "9"
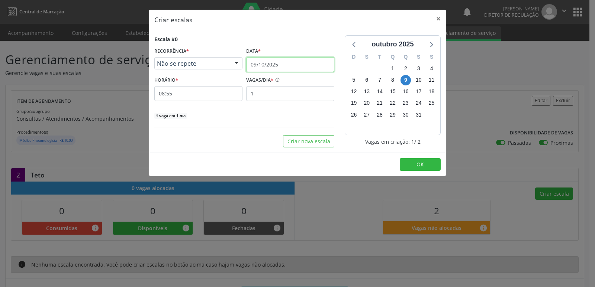
click at [283, 62] on input "09/10/2025" at bounding box center [290, 64] width 88 height 15
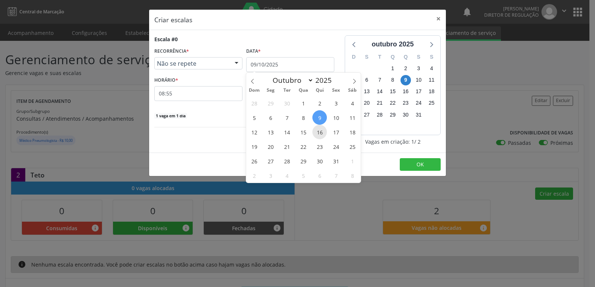
click at [321, 134] on span "16" at bounding box center [319, 132] width 15 height 15
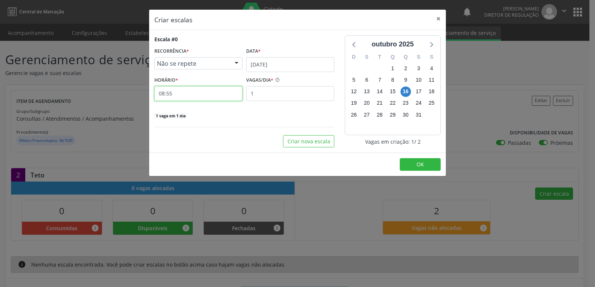
click at [224, 95] on input "08:55" at bounding box center [198, 93] width 88 height 15
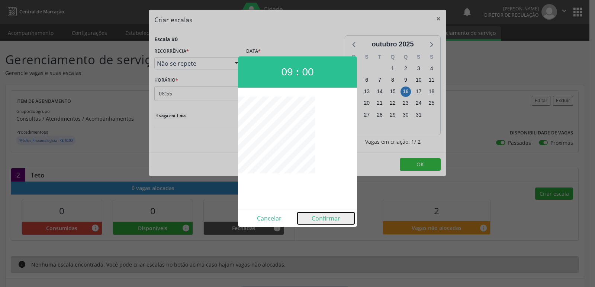
click at [325, 220] on button "Confirmar" at bounding box center [326, 219] width 57 height 12
type input "09:00"
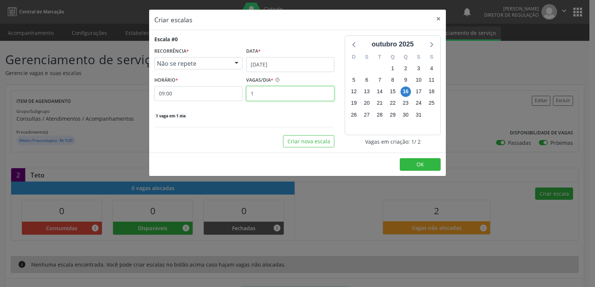
click at [255, 97] on input "1" at bounding box center [290, 93] width 88 height 15
type input "2"
click at [414, 164] on button "OK" at bounding box center [420, 164] width 41 height 13
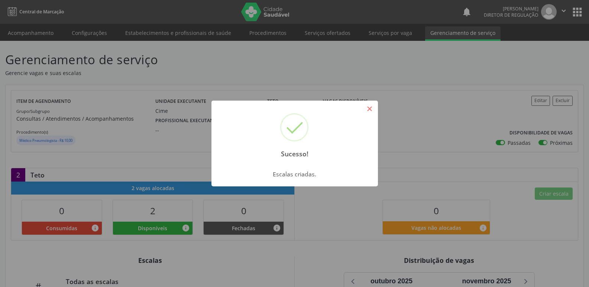
click at [375, 107] on button "×" at bounding box center [370, 109] width 13 height 13
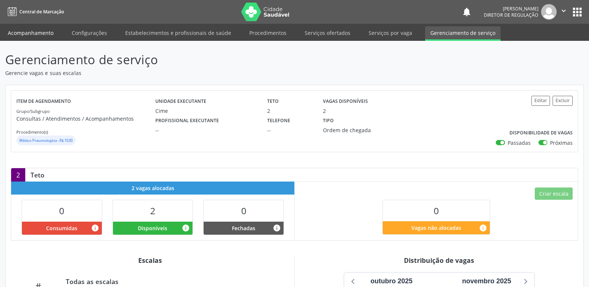
click at [42, 33] on link "Acompanhamento" at bounding box center [31, 32] width 56 height 13
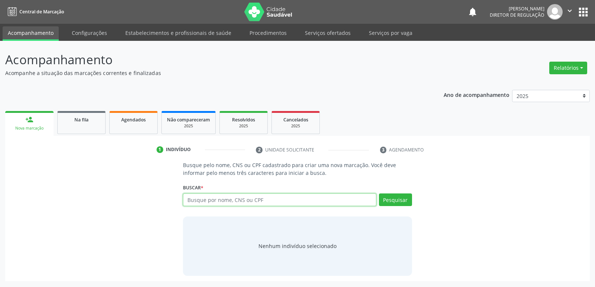
click at [212, 200] on input "text" at bounding box center [279, 200] width 193 height 13
type input "05907395494"
click at [393, 202] on button "Pesquisar" at bounding box center [395, 200] width 33 height 13
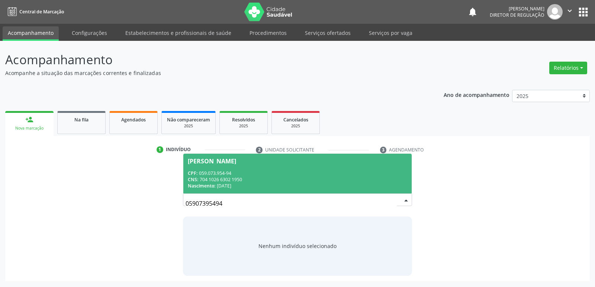
click at [229, 180] on div "CNS: 704 1026 6302 1950" at bounding box center [297, 180] width 219 height 6
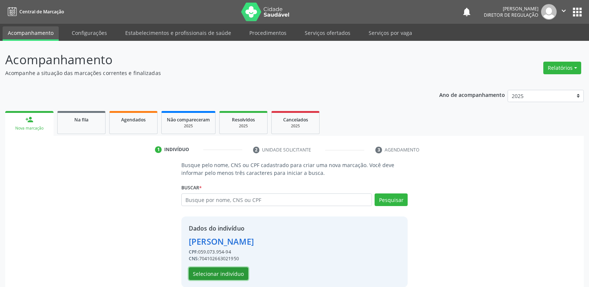
click at [225, 273] on button "Selecionar indivíduo" at bounding box center [219, 274] width 60 height 13
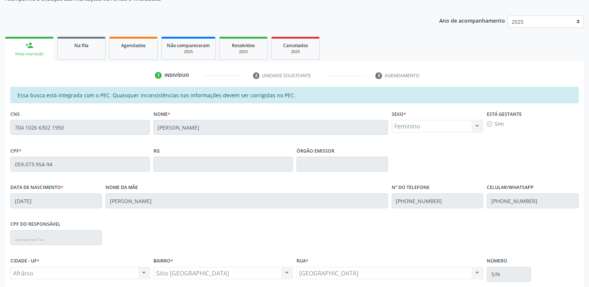
scroll to position [137, 0]
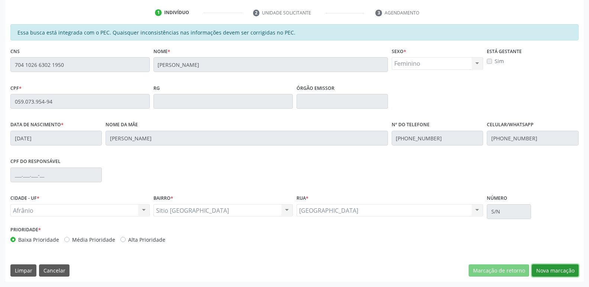
click at [553, 272] on button "Nova marcação" at bounding box center [555, 271] width 47 height 13
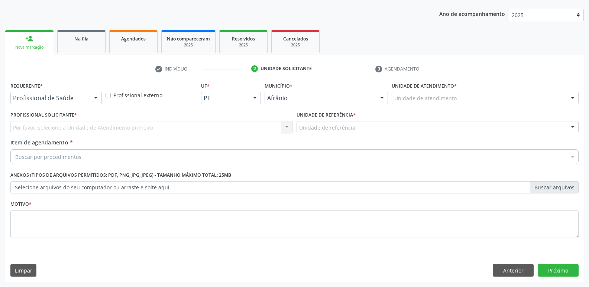
click at [455, 98] on div "Unidade de atendimento" at bounding box center [485, 98] width 187 height 13
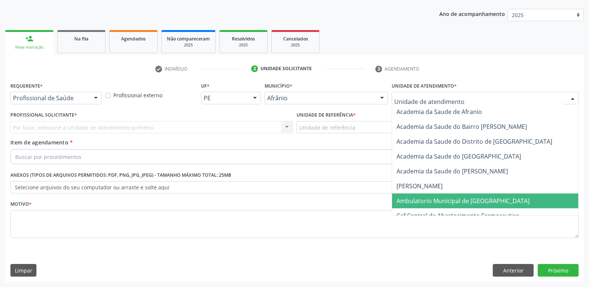
click at [441, 200] on span "Ambulatorio Municipal de [GEOGRAPHIC_DATA]" at bounding box center [463, 201] width 133 height 8
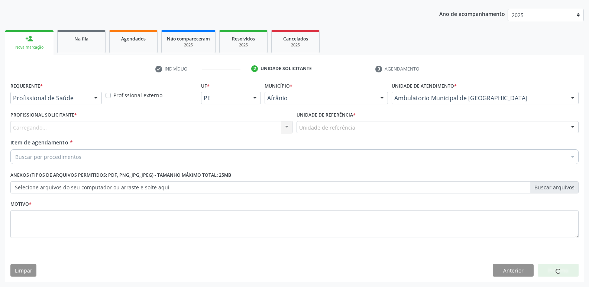
click at [361, 128] on div "Unidade de referência" at bounding box center [438, 127] width 283 height 13
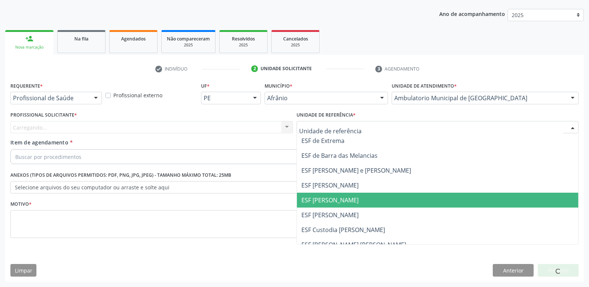
click at [356, 195] on span "ESF [PERSON_NAME]" at bounding box center [438, 200] width 282 height 15
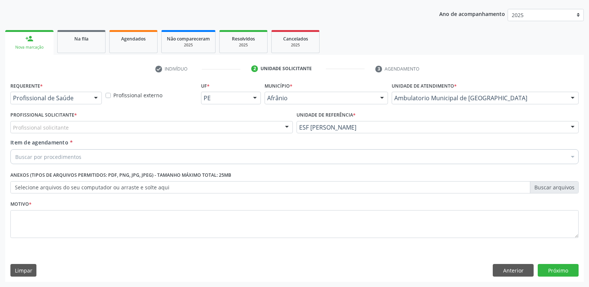
click at [236, 125] on div "Profissional solicitante" at bounding box center [151, 127] width 283 height 13
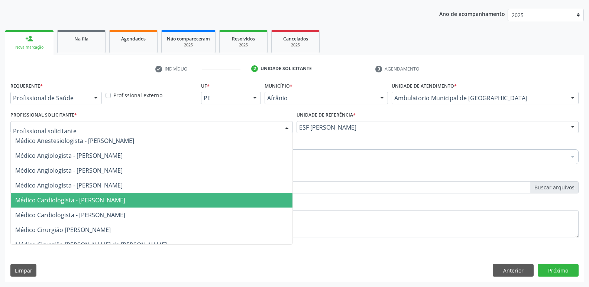
drag, startPoint x: 226, startPoint y: 198, endPoint x: 220, endPoint y: 198, distance: 6.3
click at [226, 199] on span "Médico Cardiologista - [PERSON_NAME]" at bounding box center [152, 200] width 282 height 15
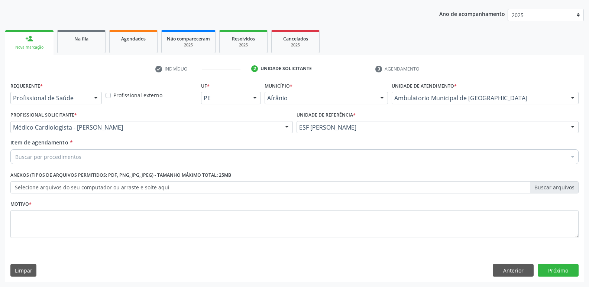
click at [122, 156] on div "Buscar por procedimentos" at bounding box center [294, 156] width 569 height 15
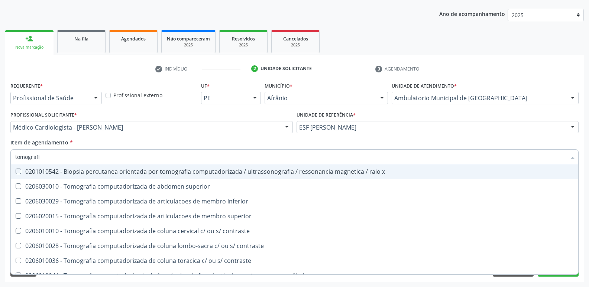
type input "tomografia"
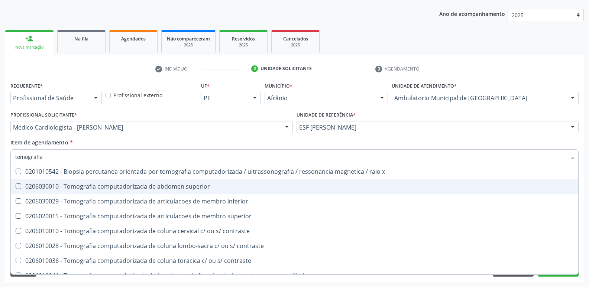
scroll to position [74, 0]
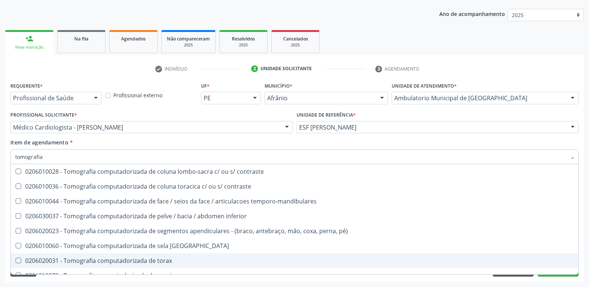
click at [165, 261] on div "0206020031 - Tomografia computadorizada de torax" at bounding box center [294, 261] width 559 height 6
checkbox torax "true"
click at [563, 277] on button "Próximo" at bounding box center [558, 270] width 41 height 13
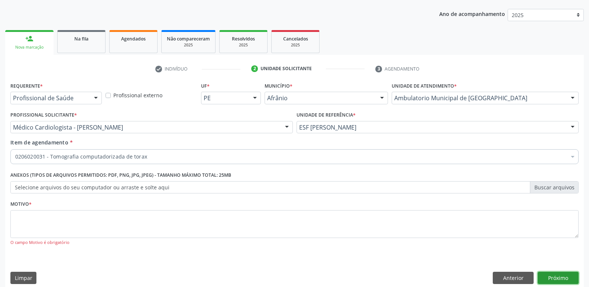
scroll to position [0, 0]
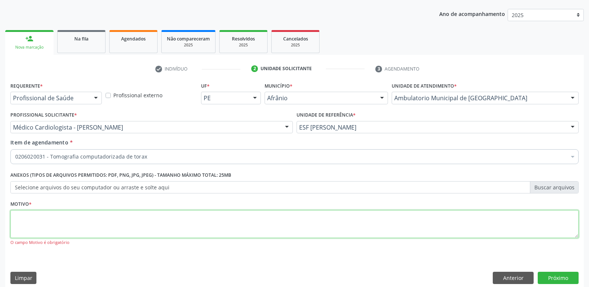
click at [170, 221] on textarea at bounding box center [294, 224] width 569 height 28
type textarea "*"
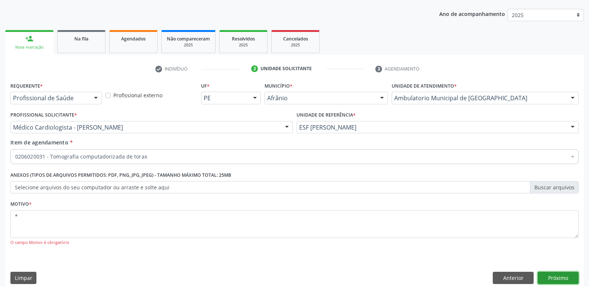
click at [554, 277] on button "Próximo" at bounding box center [558, 278] width 41 height 13
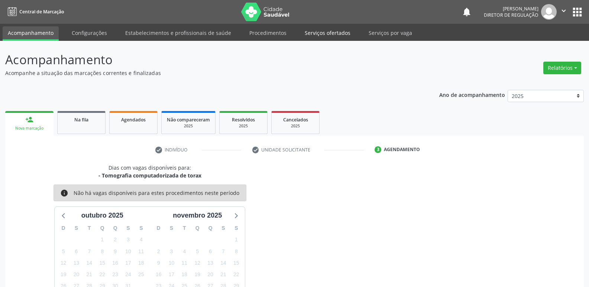
click at [337, 33] on link "Serviços ofertados" at bounding box center [328, 32] width 56 height 13
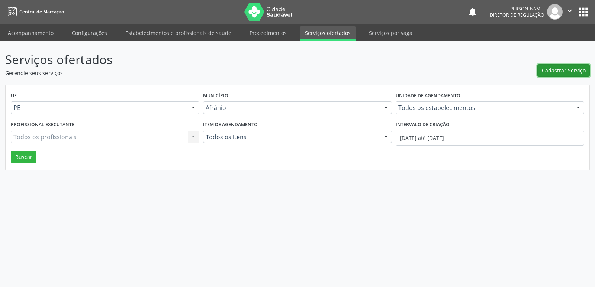
click at [568, 68] on span "Cadastrar Serviço" at bounding box center [564, 71] width 44 height 8
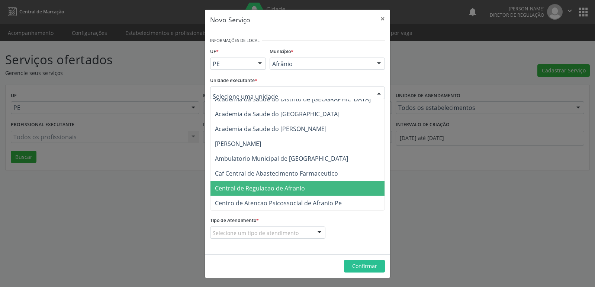
scroll to position [74, 0]
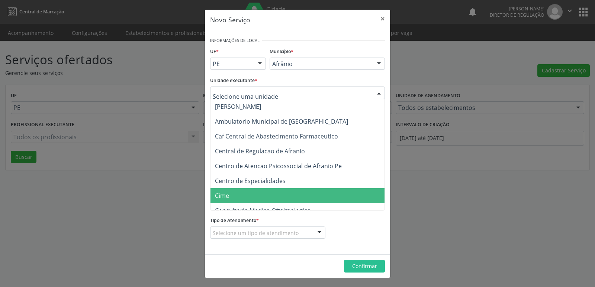
click at [245, 194] on span "Cime" at bounding box center [300, 196] width 181 height 15
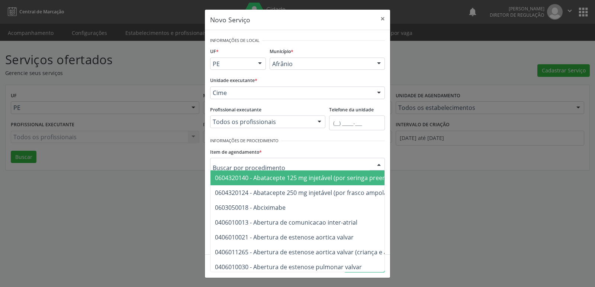
click at [286, 164] on div at bounding box center [297, 164] width 175 height 13
type input "tomografia"
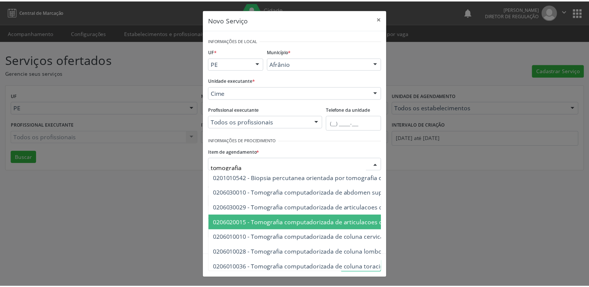
scroll to position [112, 0]
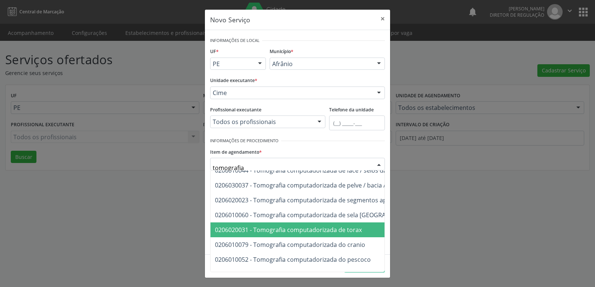
click at [316, 231] on span "0206020031 - Tomografia computadorizada de torax" at bounding box center [288, 230] width 147 height 8
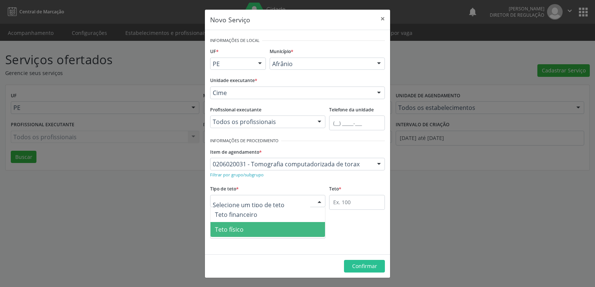
click at [259, 227] on span "Teto físico" at bounding box center [267, 229] width 115 height 15
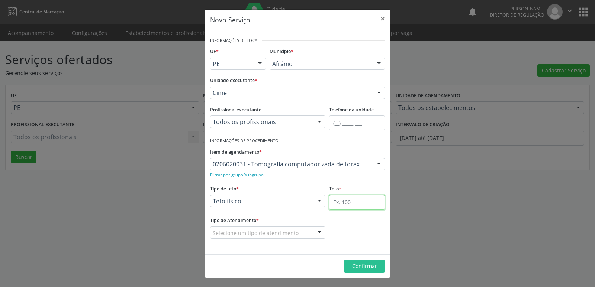
click at [347, 205] on input "text" at bounding box center [357, 202] width 56 height 15
type input "2"
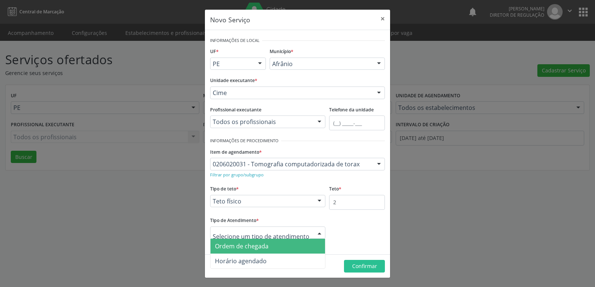
click at [272, 247] on span "Ordem de chegada" at bounding box center [267, 246] width 115 height 15
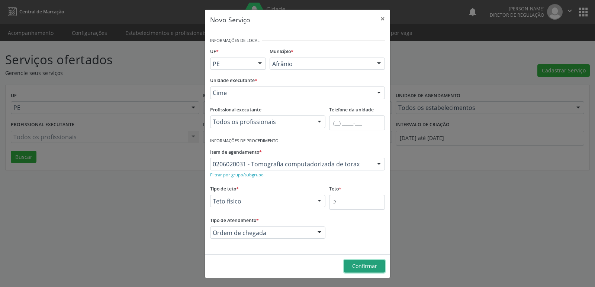
click at [361, 265] on span "Confirmar" at bounding box center [364, 266] width 25 height 7
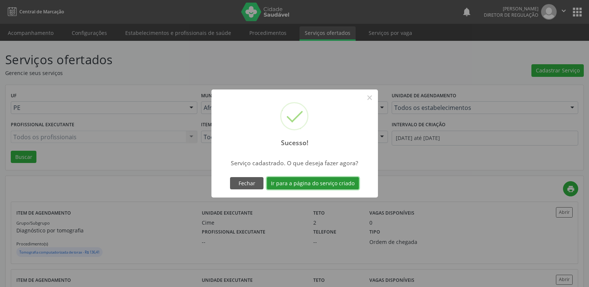
click at [317, 184] on button "Ir para a página do serviço criado" at bounding box center [313, 183] width 92 height 13
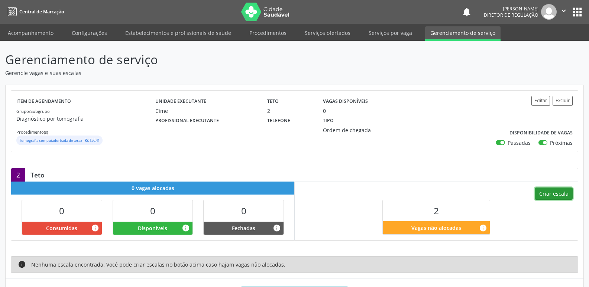
click at [562, 195] on button "Criar escala" at bounding box center [554, 194] width 38 height 13
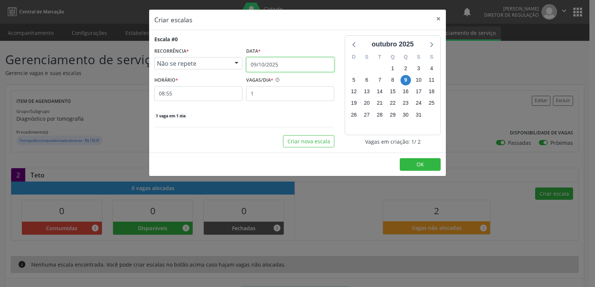
click at [283, 62] on input "09/10/2025" at bounding box center [290, 64] width 88 height 15
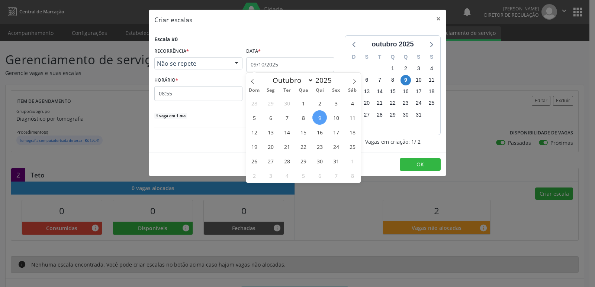
click at [318, 131] on span "16" at bounding box center [319, 132] width 15 height 15
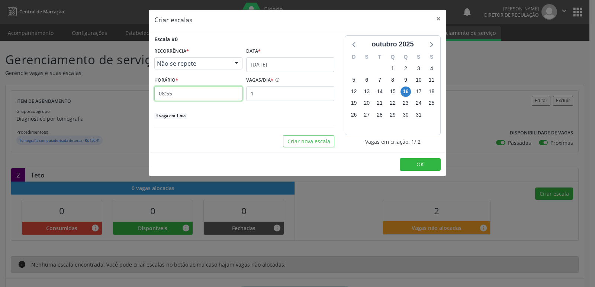
click at [201, 95] on input "08:55" at bounding box center [198, 93] width 88 height 15
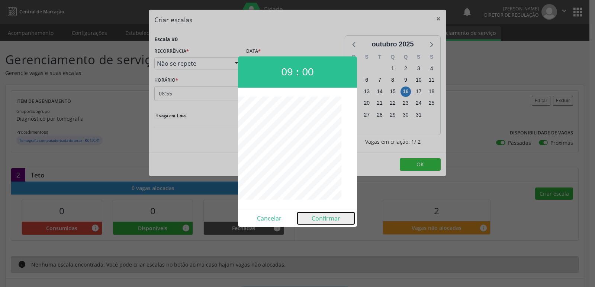
click at [332, 219] on button "Confirmar" at bounding box center [326, 219] width 57 height 12
type input "09:00"
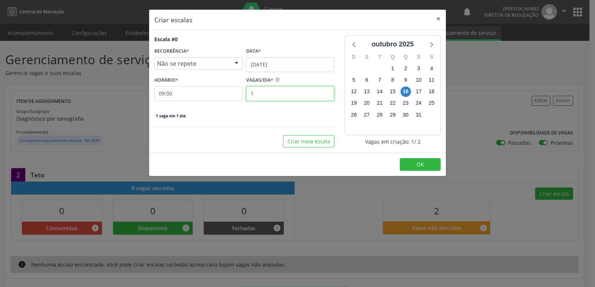
click at [284, 92] on input "1" at bounding box center [290, 93] width 88 height 15
type input "2"
click at [424, 161] on button "OK" at bounding box center [420, 164] width 41 height 13
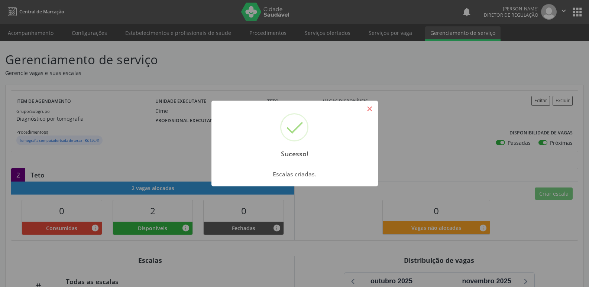
click at [373, 109] on button "×" at bounding box center [370, 109] width 13 height 13
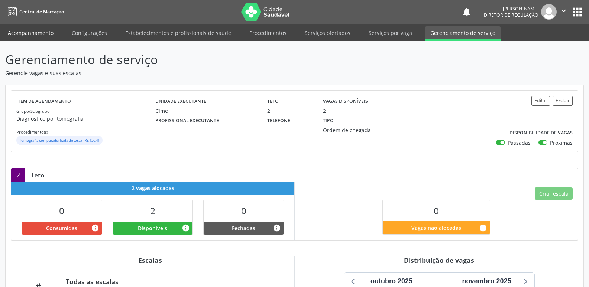
click at [46, 30] on link "Acompanhamento" at bounding box center [31, 32] width 56 height 13
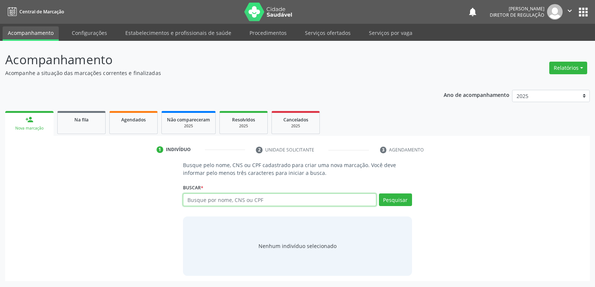
click at [216, 200] on input "text" at bounding box center [279, 200] width 193 height 13
type input "05907395494"
click at [393, 200] on button "Pesquisar" at bounding box center [395, 200] width 33 height 13
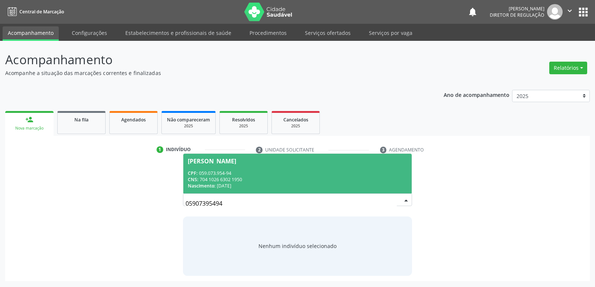
click at [213, 171] on div "CPF: 059.073.954-94" at bounding box center [297, 173] width 219 height 6
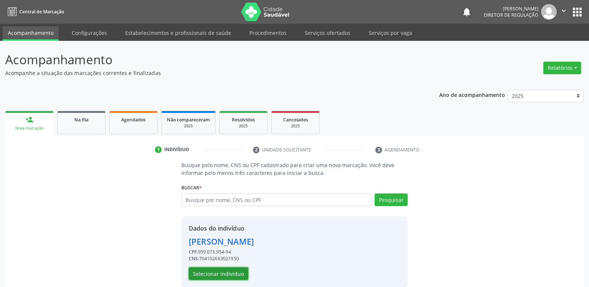
click at [230, 277] on button "Selecionar indivíduo" at bounding box center [219, 274] width 60 height 13
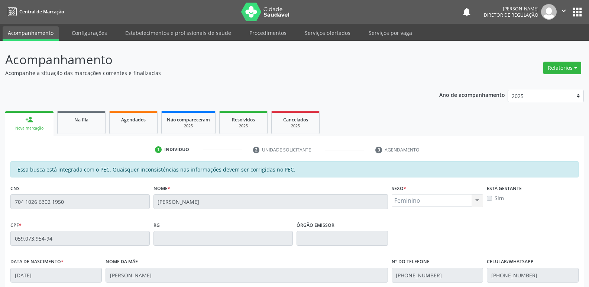
scroll to position [137, 0]
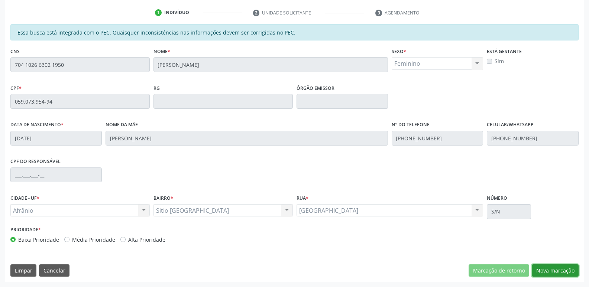
click at [552, 273] on button "Nova marcação" at bounding box center [555, 271] width 47 height 13
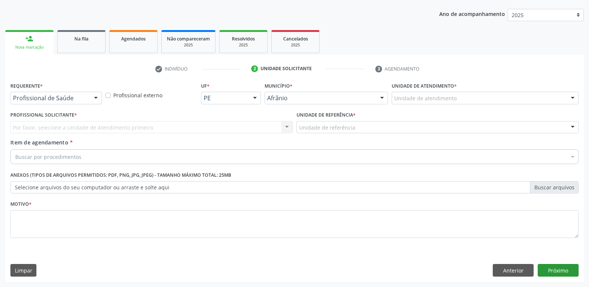
scroll to position [81, 0]
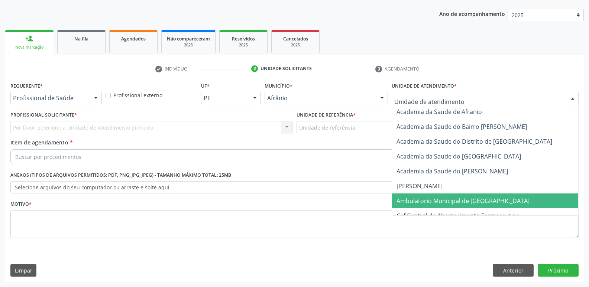
click at [450, 201] on span "Ambulatorio Municipal de [GEOGRAPHIC_DATA]" at bounding box center [463, 201] width 133 height 8
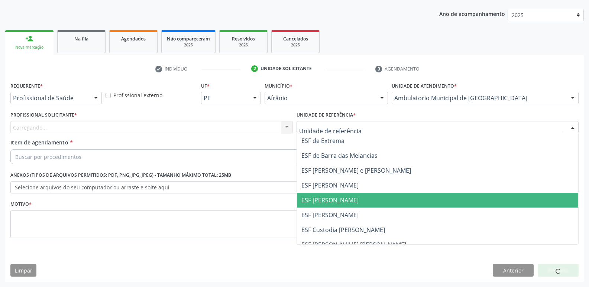
click at [348, 199] on span "ESF [PERSON_NAME]" at bounding box center [330, 200] width 57 height 8
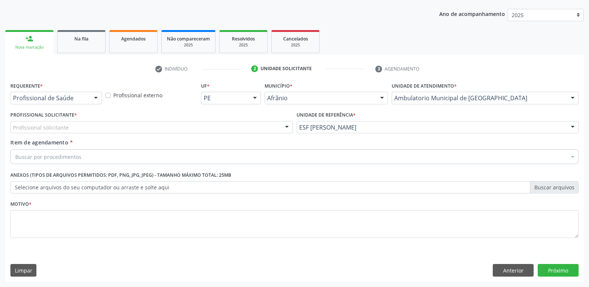
click at [227, 127] on div "Profissional solicitante" at bounding box center [151, 127] width 283 height 13
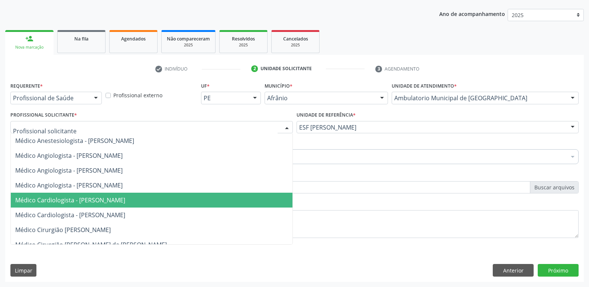
click at [225, 202] on span "Médico Cardiologista - [PERSON_NAME]" at bounding box center [152, 200] width 282 height 15
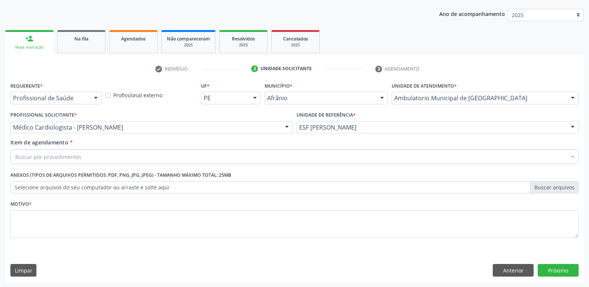
click at [137, 156] on div "Buscar por procedimentos" at bounding box center [294, 156] width 569 height 15
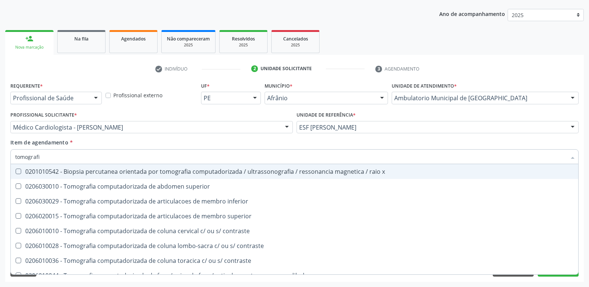
type input "tomografia"
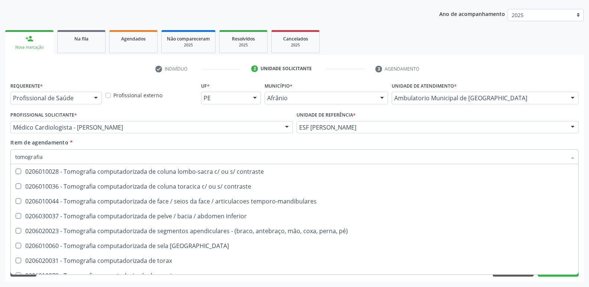
scroll to position [112, 0]
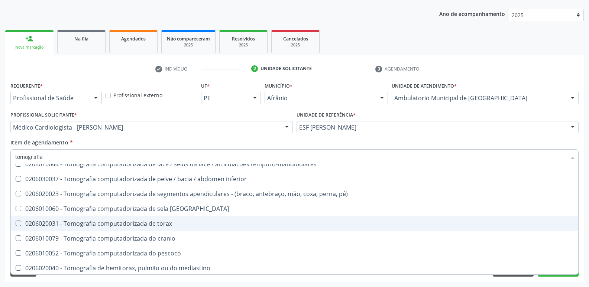
click at [150, 223] on div "0206020031 - Tomografia computadorizada de torax" at bounding box center [294, 224] width 559 height 6
checkbox torax "true"
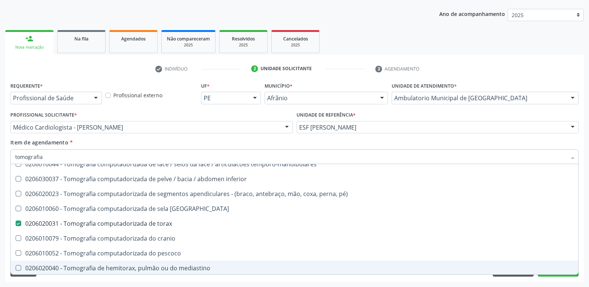
click at [552, 275] on div "Desfazer seleção 0201010542 - Biopsia percutanea orientada por tomografia compu…" at bounding box center [294, 219] width 569 height 110
click at [552, 275] on button "Próximo" at bounding box center [558, 270] width 41 height 13
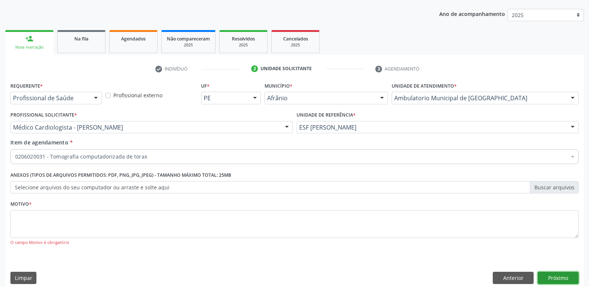
scroll to position [0, 0]
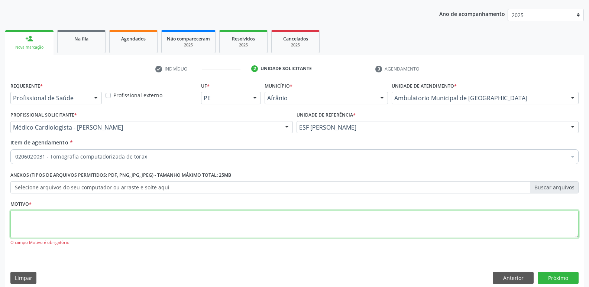
click at [228, 220] on textarea at bounding box center [294, 224] width 569 height 28
type textarea "*"
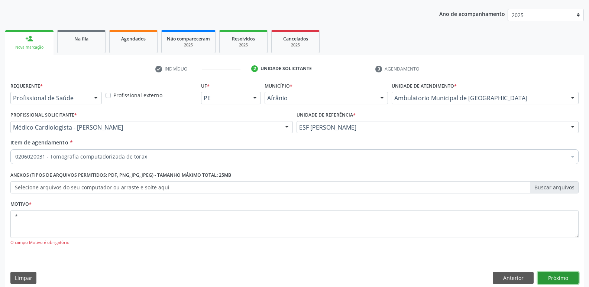
click at [554, 278] on button "Próximo" at bounding box center [558, 278] width 41 height 13
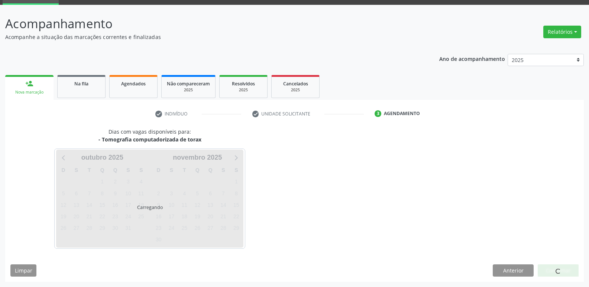
scroll to position [36, 0]
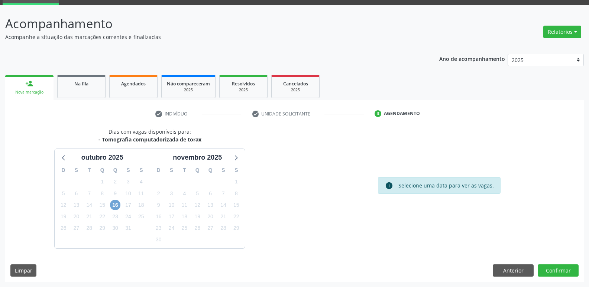
click at [116, 205] on span "16" at bounding box center [115, 205] width 10 height 10
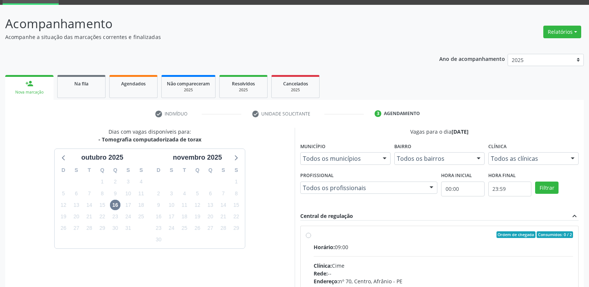
click at [328, 237] on div "Ordem de chegada Consumidos: 0 / 2" at bounding box center [444, 235] width 260 height 7
click at [311, 237] on input "Ordem de chegada Consumidos: 0 / 2 Horário: 09:00 Clínica: Cime Rede: -- Endere…" at bounding box center [308, 235] width 5 height 7
radio input "true"
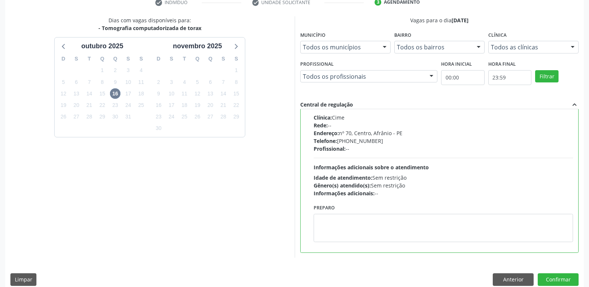
scroll to position [157, 0]
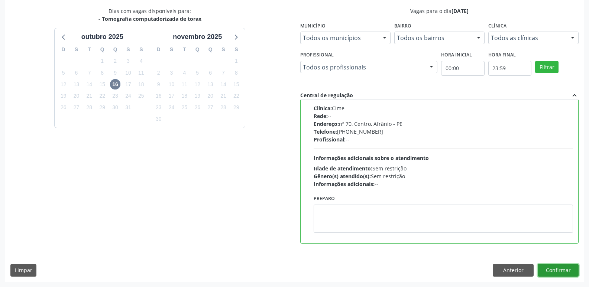
click at [557, 269] on button "Confirmar" at bounding box center [558, 270] width 41 height 13
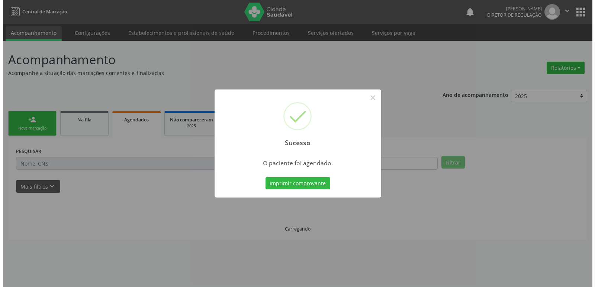
scroll to position [0, 0]
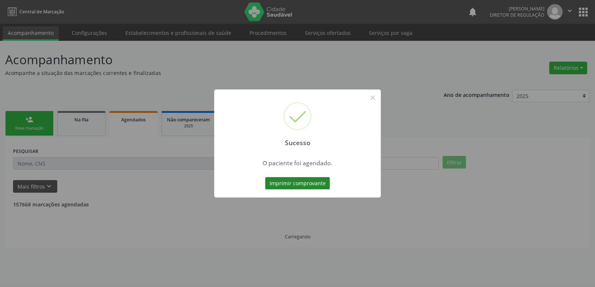
click at [313, 184] on button "Imprimir comprovante" at bounding box center [297, 183] width 65 height 13
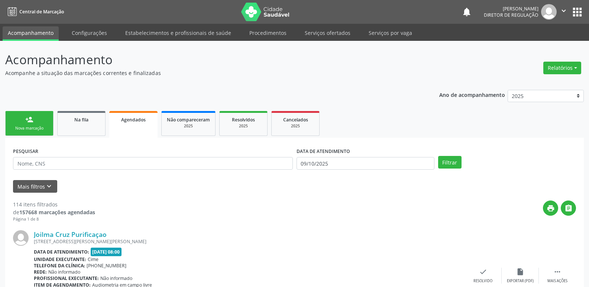
click at [333, 32] on div "Sucesso × O paciente foi agendado. Imprimir comprovante Cancel" at bounding box center [294, 143] width 589 height 287
click at [334, 34] on div "Sucesso × O paciente foi agendado. Imprimir comprovante Cancel" at bounding box center [294, 143] width 589 height 287
click at [338, 31] on div "Sucesso × O paciente foi agendado. Imprimir comprovante Cancel" at bounding box center [294, 143] width 589 height 287
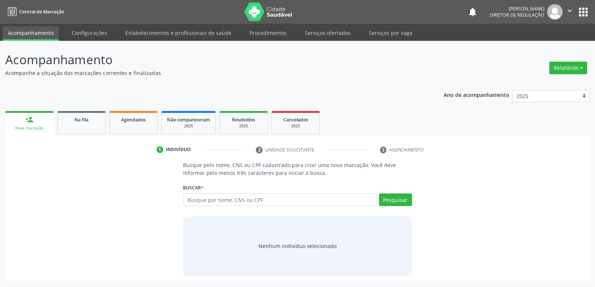
click at [337, 34] on link "Serviços ofertados" at bounding box center [328, 32] width 56 height 13
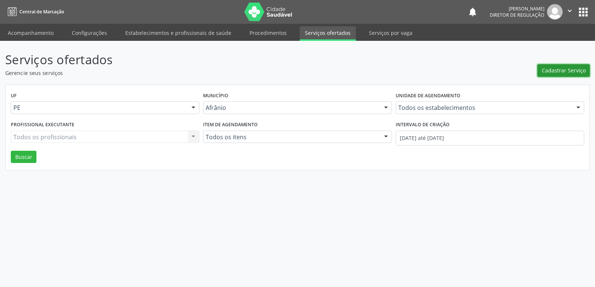
click at [558, 71] on span "Cadastrar Serviço" at bounding box center [564, 71] width 44 height 8
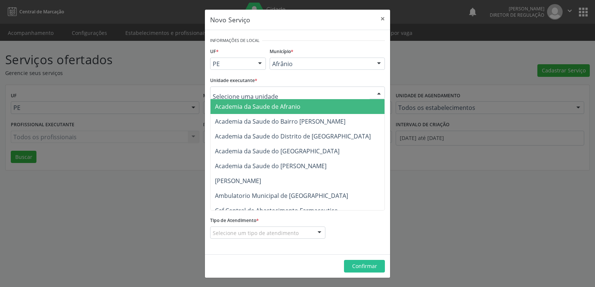
click at [286, 91] on div at bounding box center [297, 93] width 175 height 13
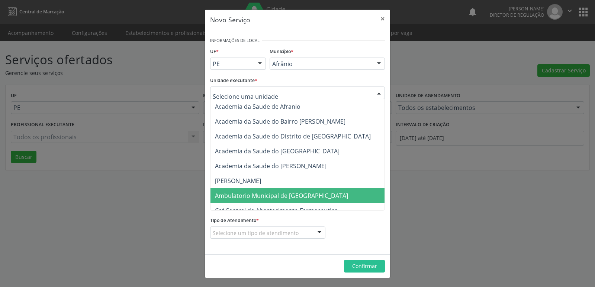
click at [254, 197] on span "Ambulatorio Municipal de [GEOGRAPHIC_DATA]" at bounding box center [281, 196] width 133 height 8
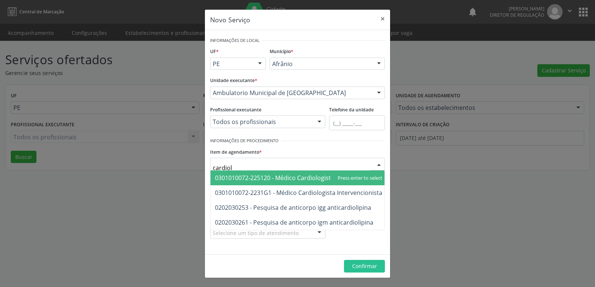
type input "cardiolo"
click at [334, 176] on span "0301010072-225120 - Médico Cardiologista" at bounding box center [298, 178] width 176 height 15
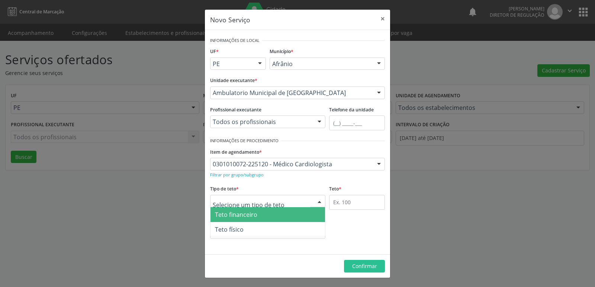
click at [293, 202] on div at bounding box center [267, 201] width 115 height 13
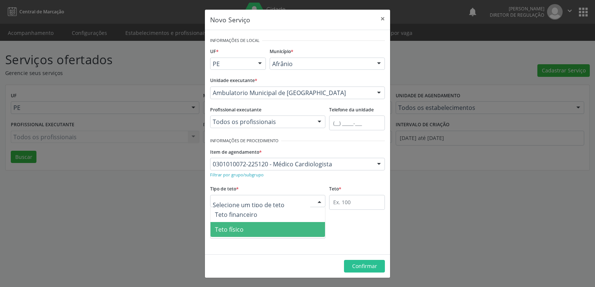
click at [280, 228] on span "Teto físico" at bounding box center [267, 229] width 115 height 15
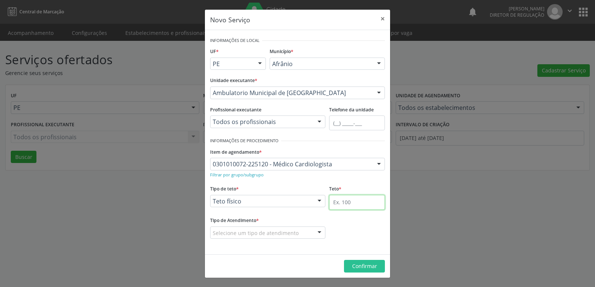
click at [347, 205] on input "text" at bounding box center [357, 202] width 56 height 15
type input "1"
click at [281, 228] on div "Selecione um tipo de atendimento" at bounding box center [267, 233] width 115 height 13
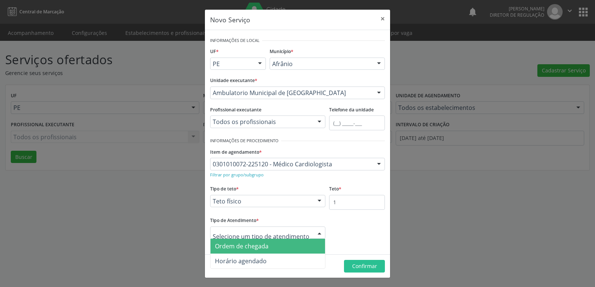
click at [277, 250] on span "Ordem de chegada" at bounding box center [267, 246] width 115 height 15
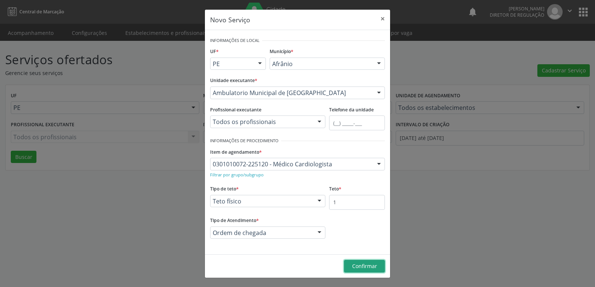
click at [363, 266] on span "Confirmar" at bounding box center [364, 266] width 25 height 7
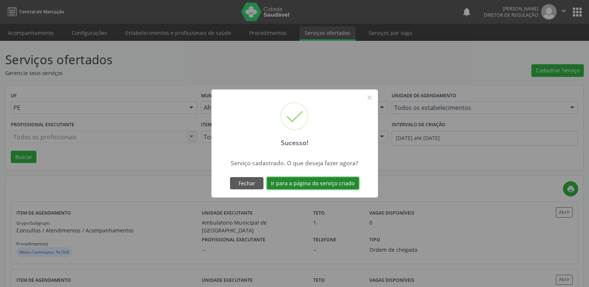
click at [348, 180] on button "Ir para a página do serviço criado" at bounding box center [313, 183] width 92 height 13
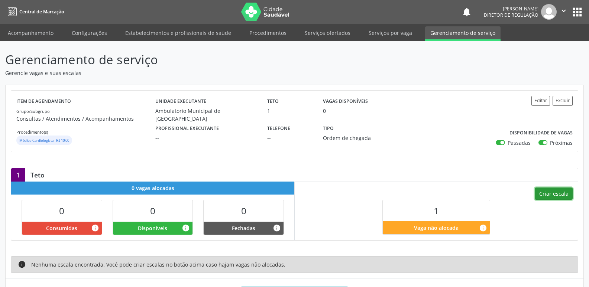
click at [559, 193] on button "Criar escala" at bounding box center [554, 194] width 38 height 13
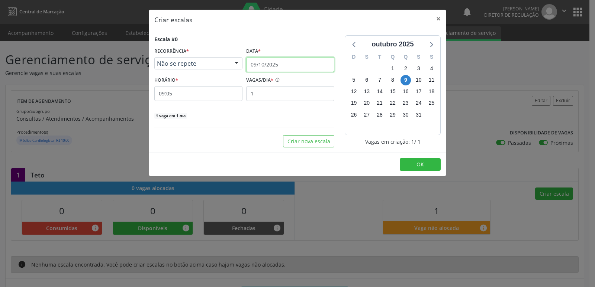
click at [302, 64] on input "09/10/2025" at bounding box center [290, 64] width 88 height 15
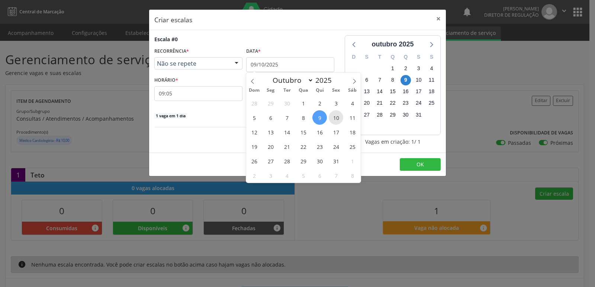
click at [335, 119] on span "10" at bounding box center [336, 117] width 15 height 15
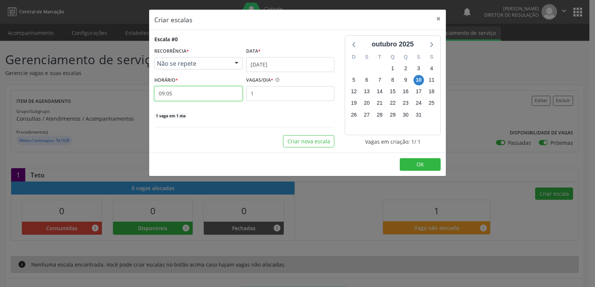
click at [212, 94] on input "09:05" at bounding box center [198, 93] width 88 height 15
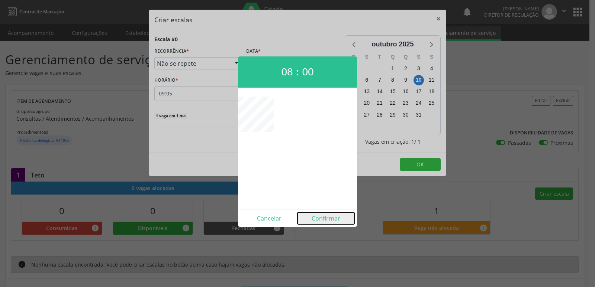
click at [326, 221] on button "Confirmar" at bounding box center [326, 219] width 57 height 12
type input "08:00"
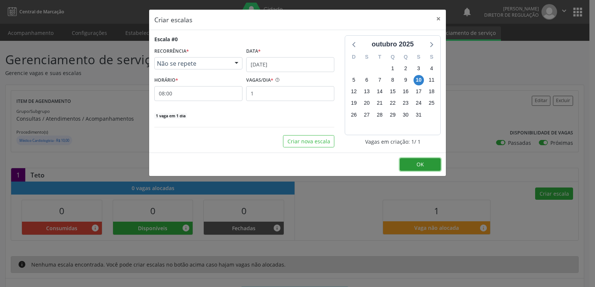
click at [421, 164] on span "OK" at bounding box center [420, 164] width 7 height 7
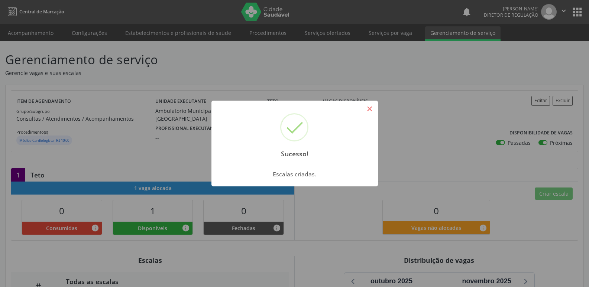
click at [369, 109] on button "×" at bounding box center [370, 109] width 13 height 13
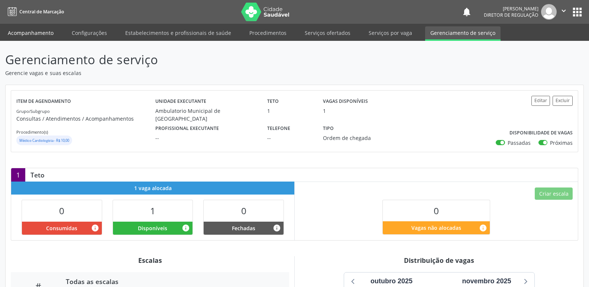
click at [39, 34] on link "Acompanhamento" at bounding box center [31, 32] width 56 height 13
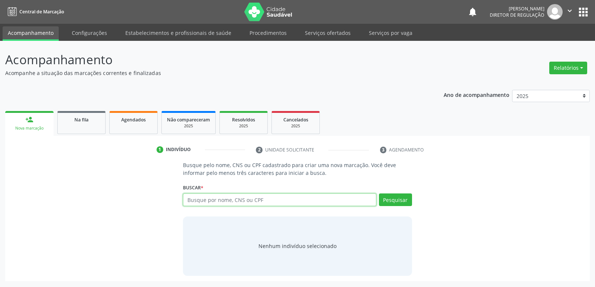
click at [256, 200] on input "text" at bounding box center [279, 200] width 193 height 13
type input "706800794735327"
click at [395, 199] on button "Pesquisar" at bounding box center [395, 200] width 33 height 13
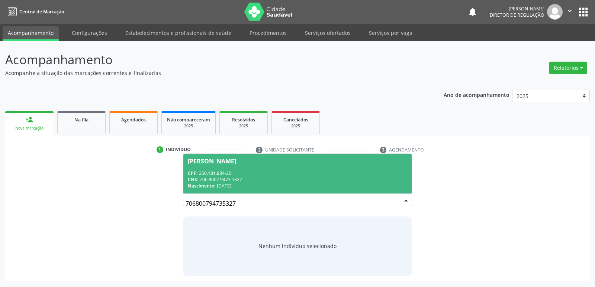
click at [234, 185] on div "Nascimento: 12/08/1957" at bounding box center [297, 186] width 219 height 6
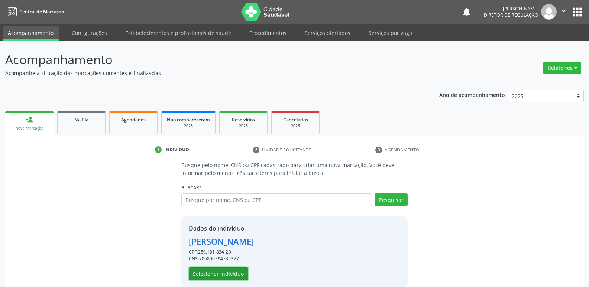
click at [231, 273] on button "Selecionar indivíduo" at bounding box center [219, 274] width 60 height 13
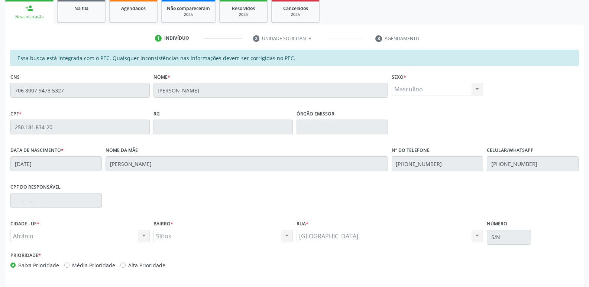
scroll to position [137, 0]
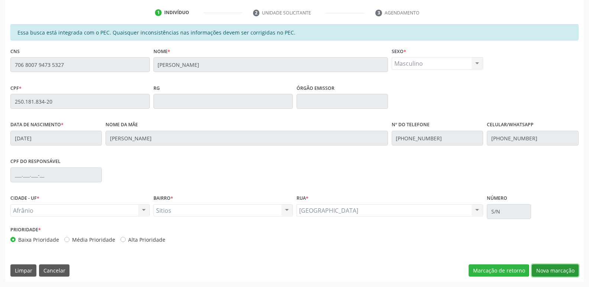
click at [557, 270] on button "Nova marcação" at bounding box center [555, 271] width 47 height 13
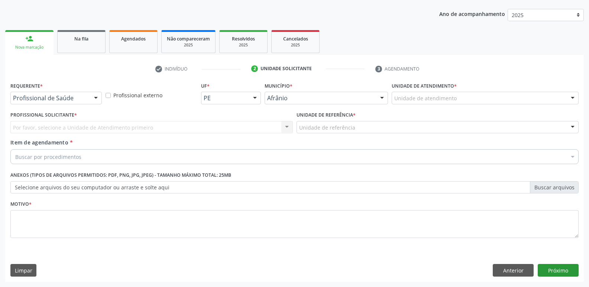
scroll to position [81, 0]
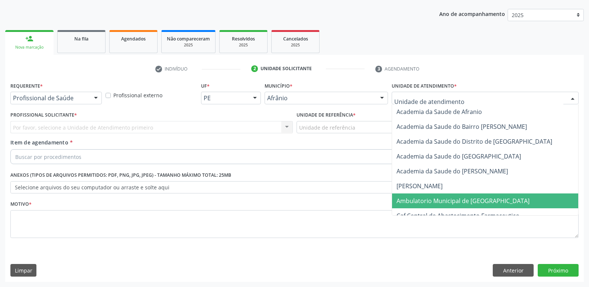
drag, startPoint x: 454, startPoint y: 202, endPoint x: 447, endPoint y: 200, distance: 7.3
click at [453, 201] on span "Ambulatorio Municipal de [GEOGRAPHIC_DATA]" at bounding box center [463, 201] width 133 height 8
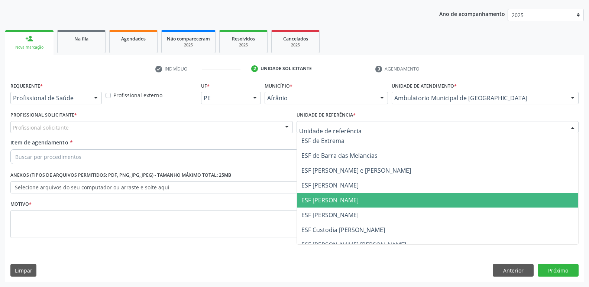
click at [342, 199] on span "ESF [PERSON_NAME]" at bounding box center [330, 200] width 57 height 8
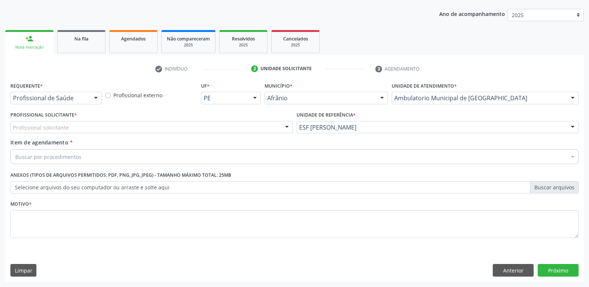
click at [256, 128] on div "Profissional solicitante" at bounding box center [151, 127] width 283 height 13
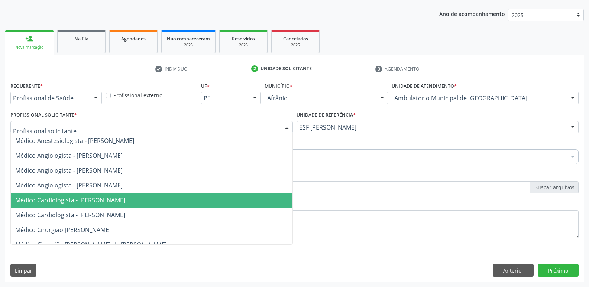
click at [228, 201] on span "Médico Cardiologista - [PERSON_NAME]" at bounding box center [152, 200] width 282 height 15
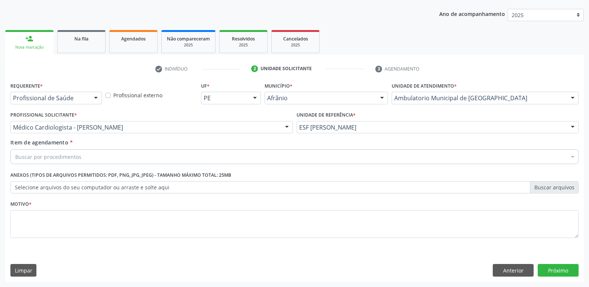
click at [167, 157] on div "Buscar por procedimentos" at bounding box center [294, 156] width 569 height 15
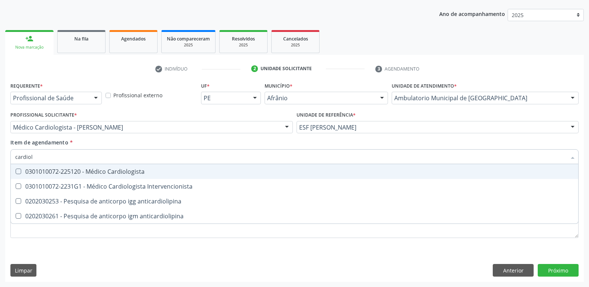
type input "cardiolo"
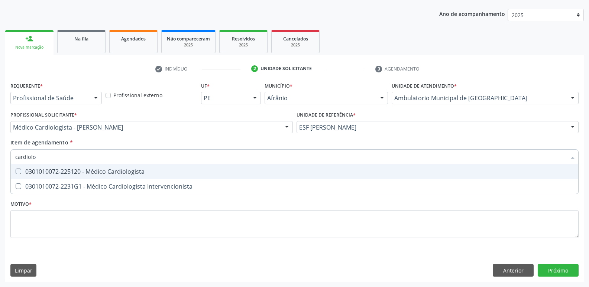
click at [133, 172] on div "0301010072-225120 - Médico Cardiologista" at bounding box center [294, 172] width 559 height 6
checkbox Cardiologista "true"
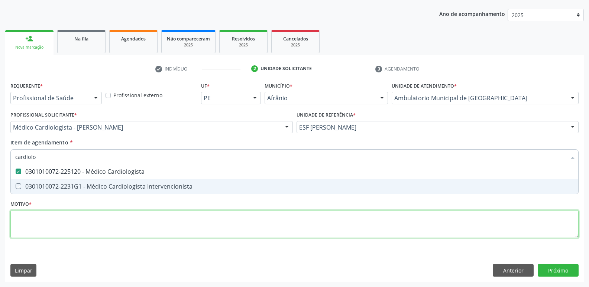
click at [115, 216] on div "Requerente * Profissional de Saúde Profissional de Saúde Paciente Nenhum result…" at bounding box center [294, 164] width 569 height 168
checkbox Intervencionista "true"
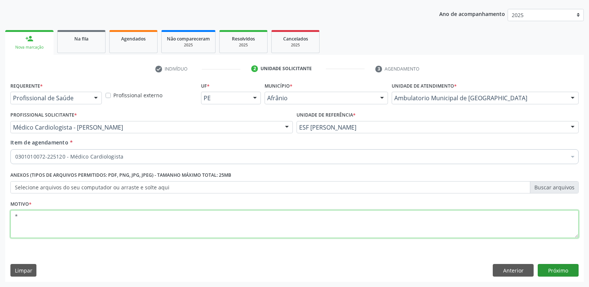
type textarea "*"
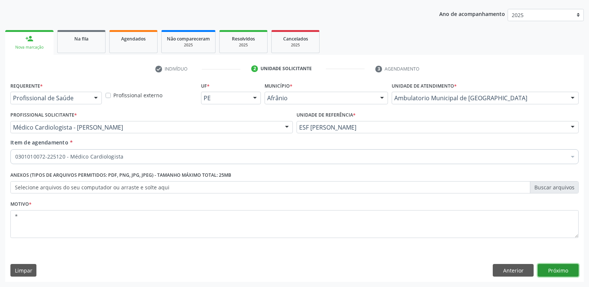
click at [560, 269] on button "Próximo" at bounding box center [558, 270] width 41 height 13
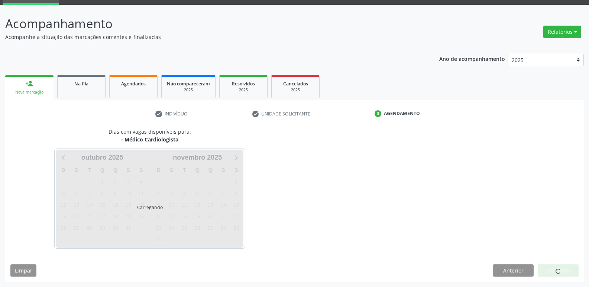
scroll to position [36, 0]
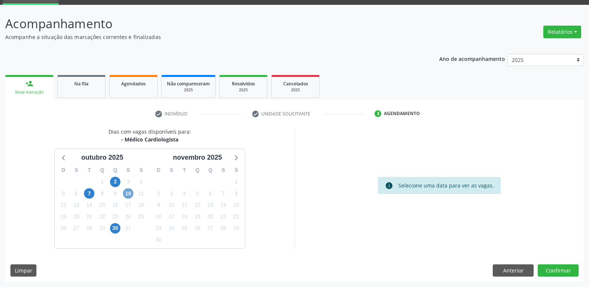
click at [128, 194] on span "10" at bounding box center [128, 194] width 10 height 10
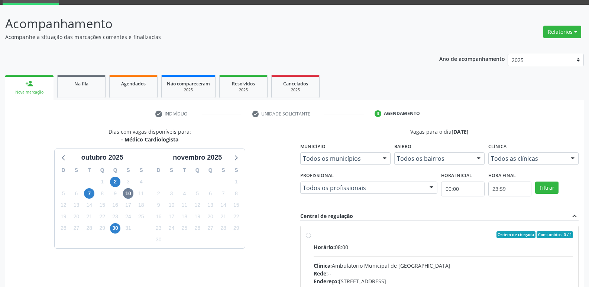
click at [382, 241] on label "Ordem de chegada Consumidos: 0 / 1 Horário: 08:00 Clínica: Ambulatorio Municipa…" at bounding box center [444, 289] width 260 height 114
click at [311, 238] on input "Ordem de chegada Consumidos: 0 / 1 Horário: 08:00 Clínica: Ambulatorio Municipa…" at bounding box center [308, 235] width 5 height 7
radio input "true"
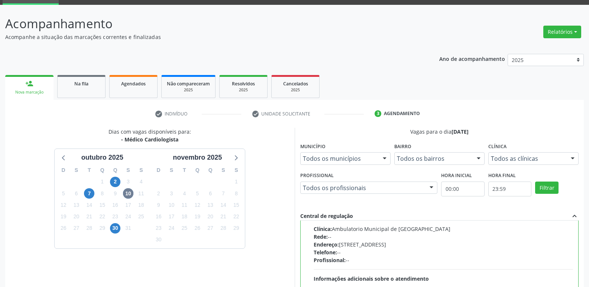
scroll to position [157, 0]
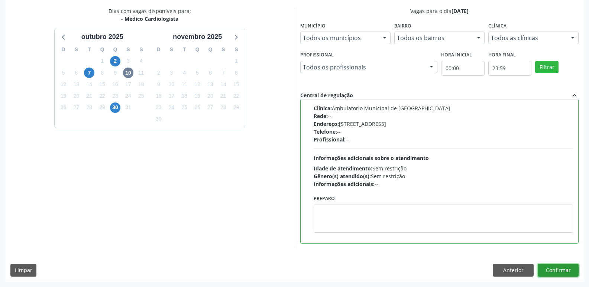
click at [559, 271] on button "Confirmar" at bounding box center [558, 270] width 41 height 13
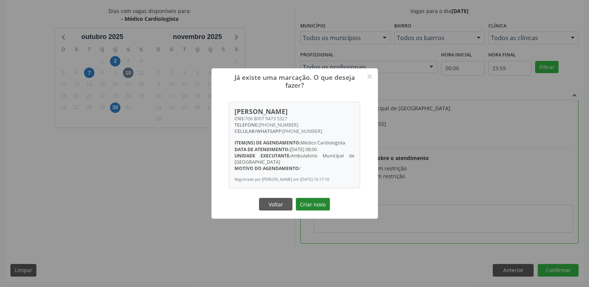
click at [321, 211] on button "Criar novo" at bounding box center [313, 204] width 34 height 13
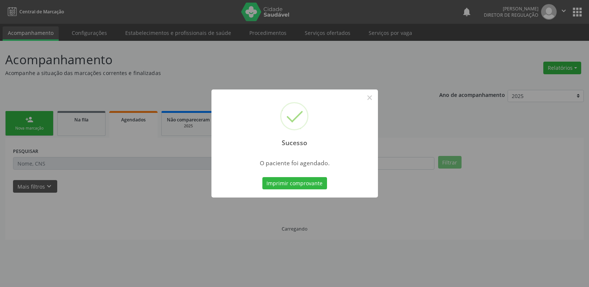
scroll to position [0, 0]
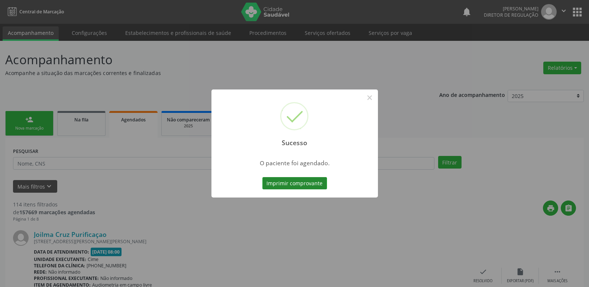
click at [310, 185] on button "Imprimir comprovante" at bounding box center [295, 183] width 65 height 13
